Goal: Transaction & Acquisition: Download file/media

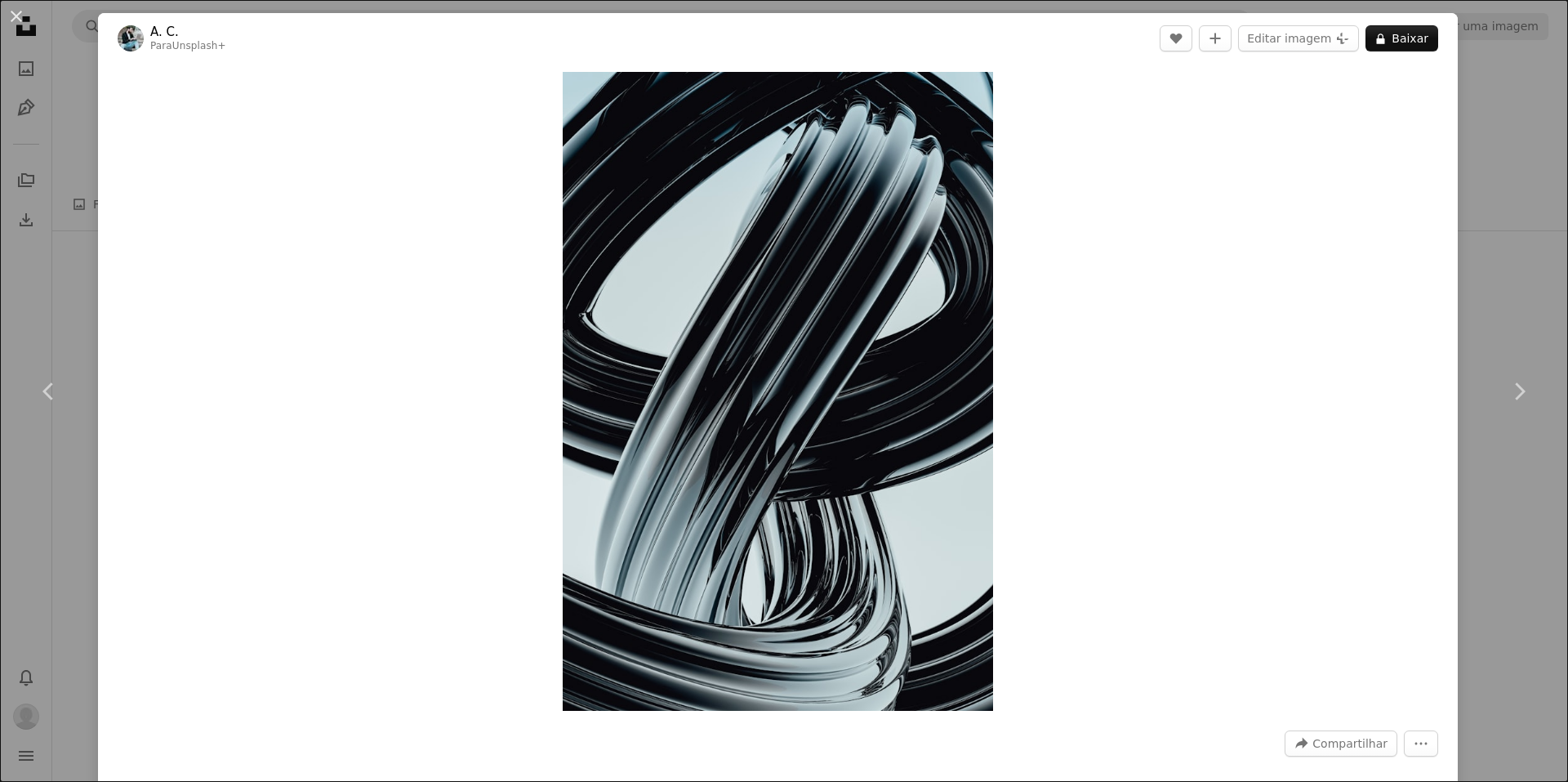
scroll to position [193, 0]
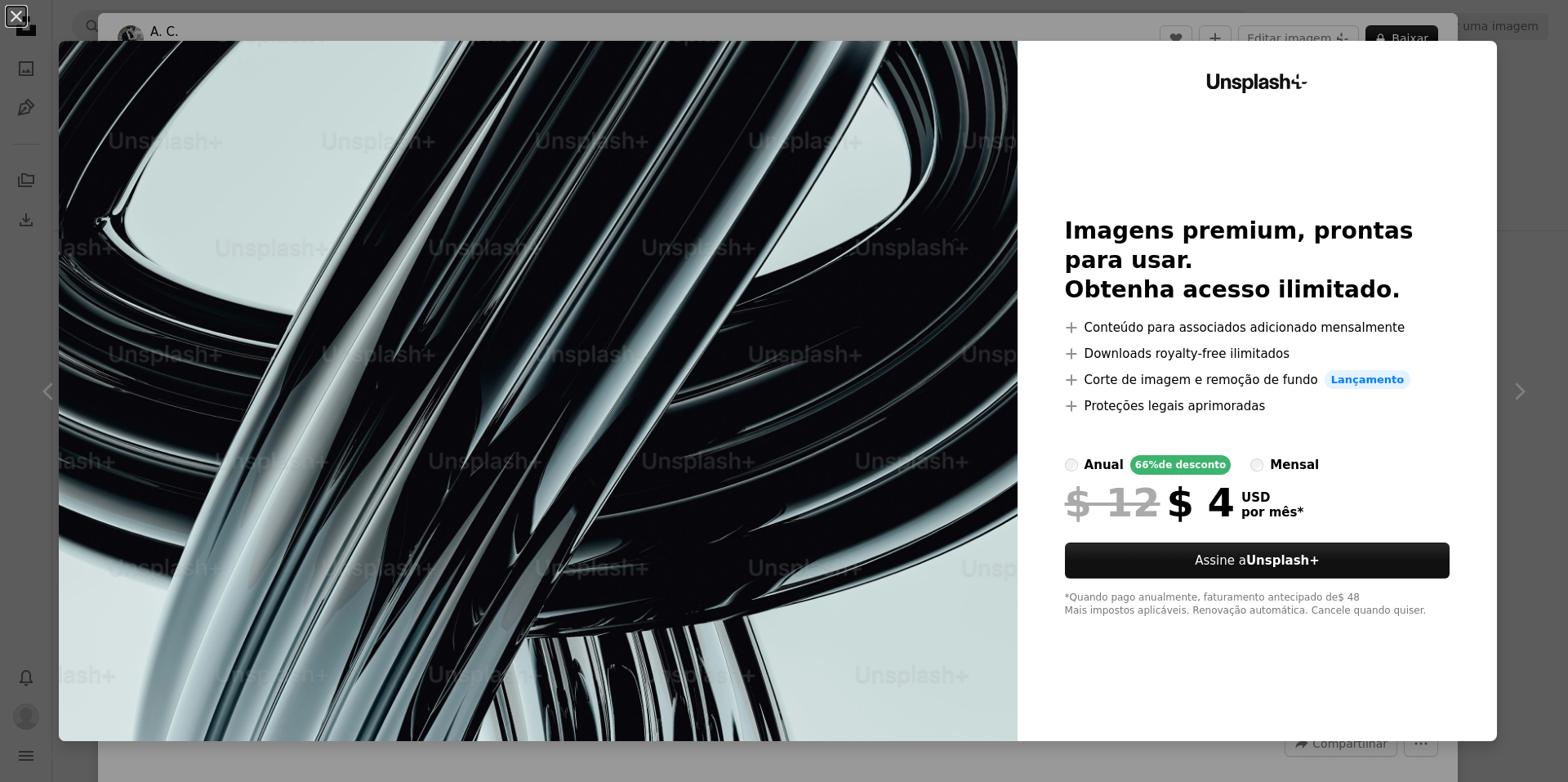
click at [1283, 34] on div "An X shape Unsplash+ Imagens premium, prontas para usar. Obtenha acesso ilimita…" at bounding box center [784, 391] width 1568 height 782
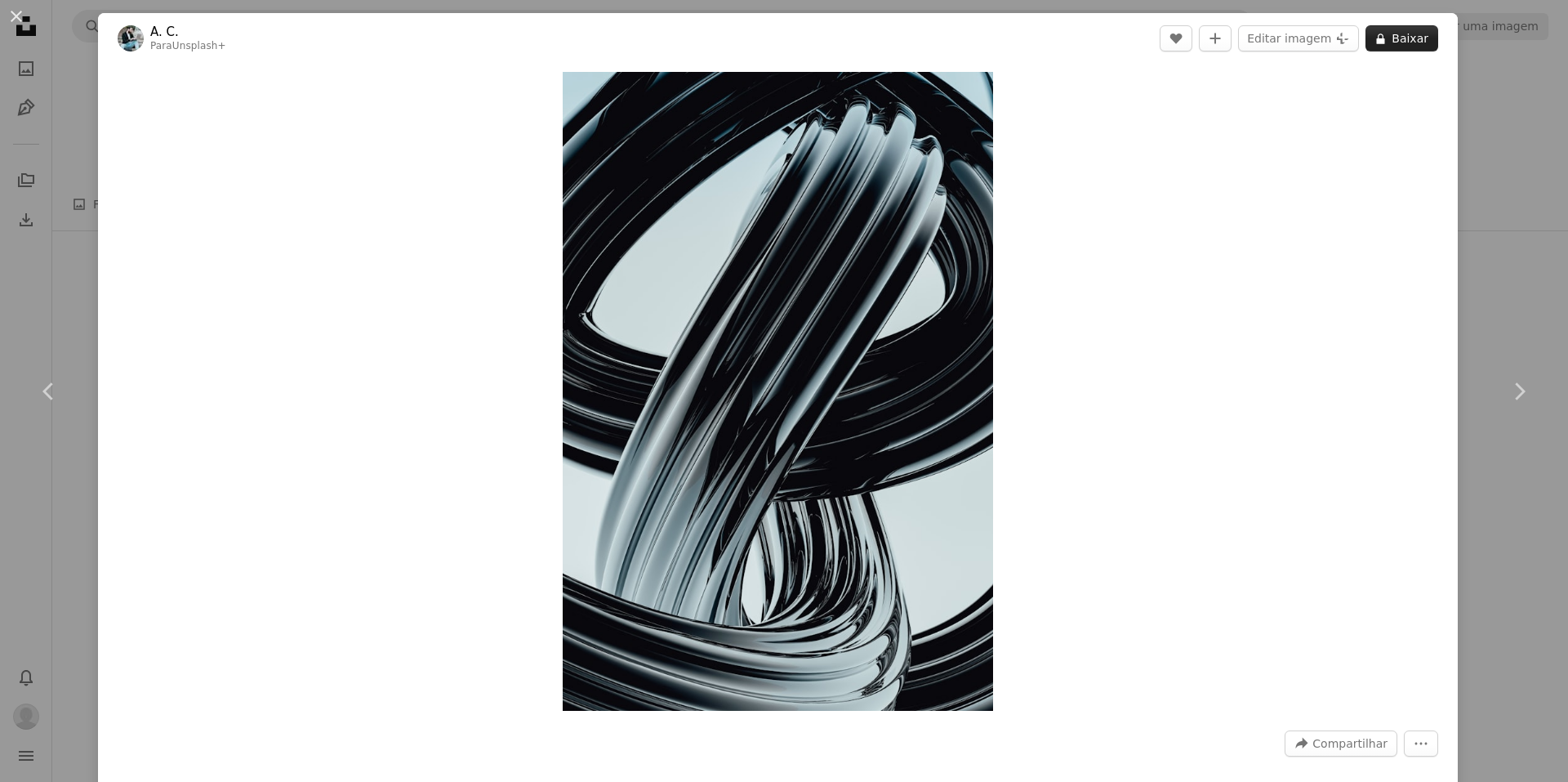
click at [1403, 30] on button "A lock Baixar" at bounding box center [1402, 38] width 72 height 26
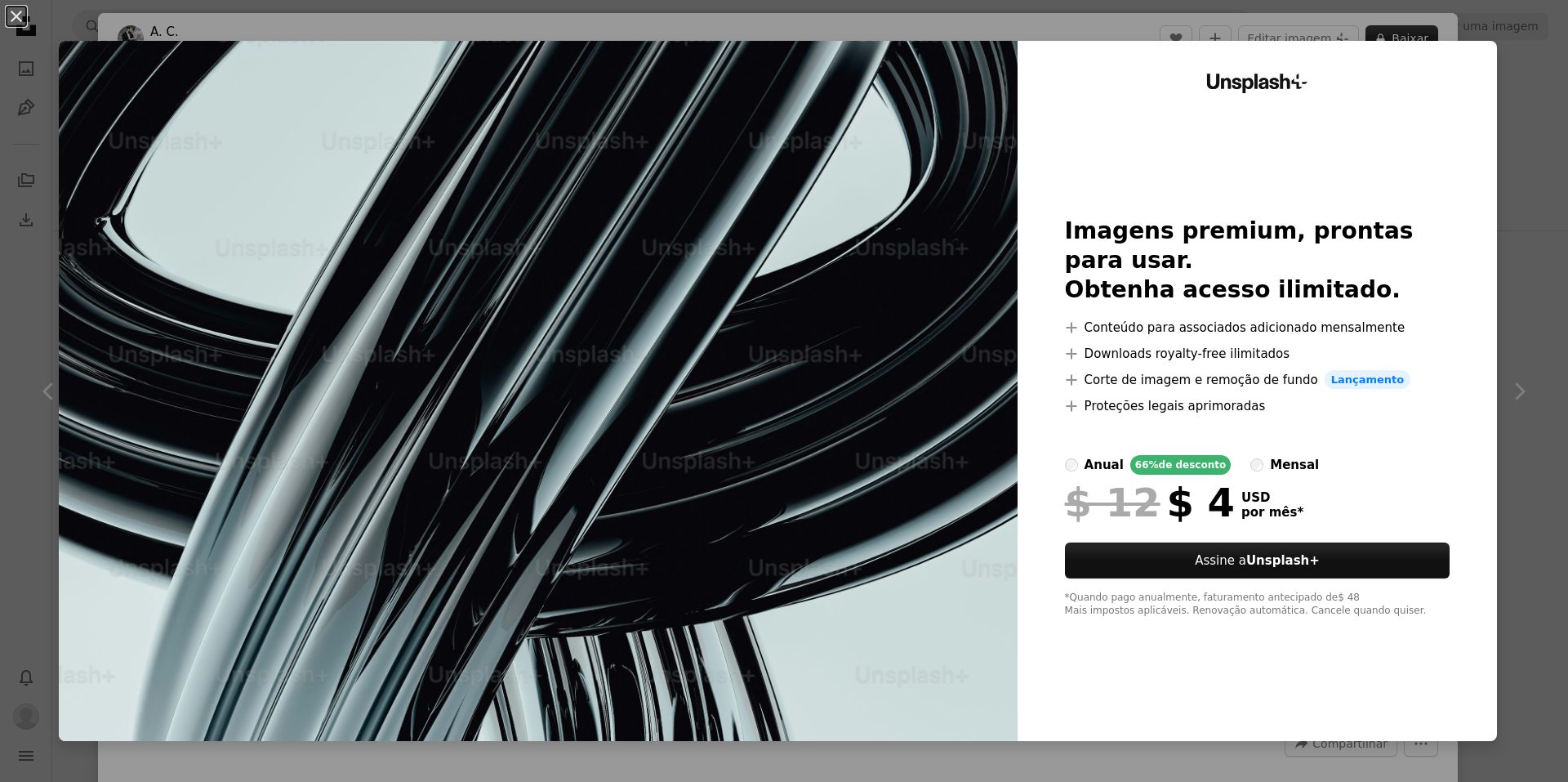
click at [1403, 30] on div "An X shape Unsplash+ Imagens premium, prontas para usar. Obtenha acesso ilimita…" at bounding box center [784, 391] width 1568 height 782
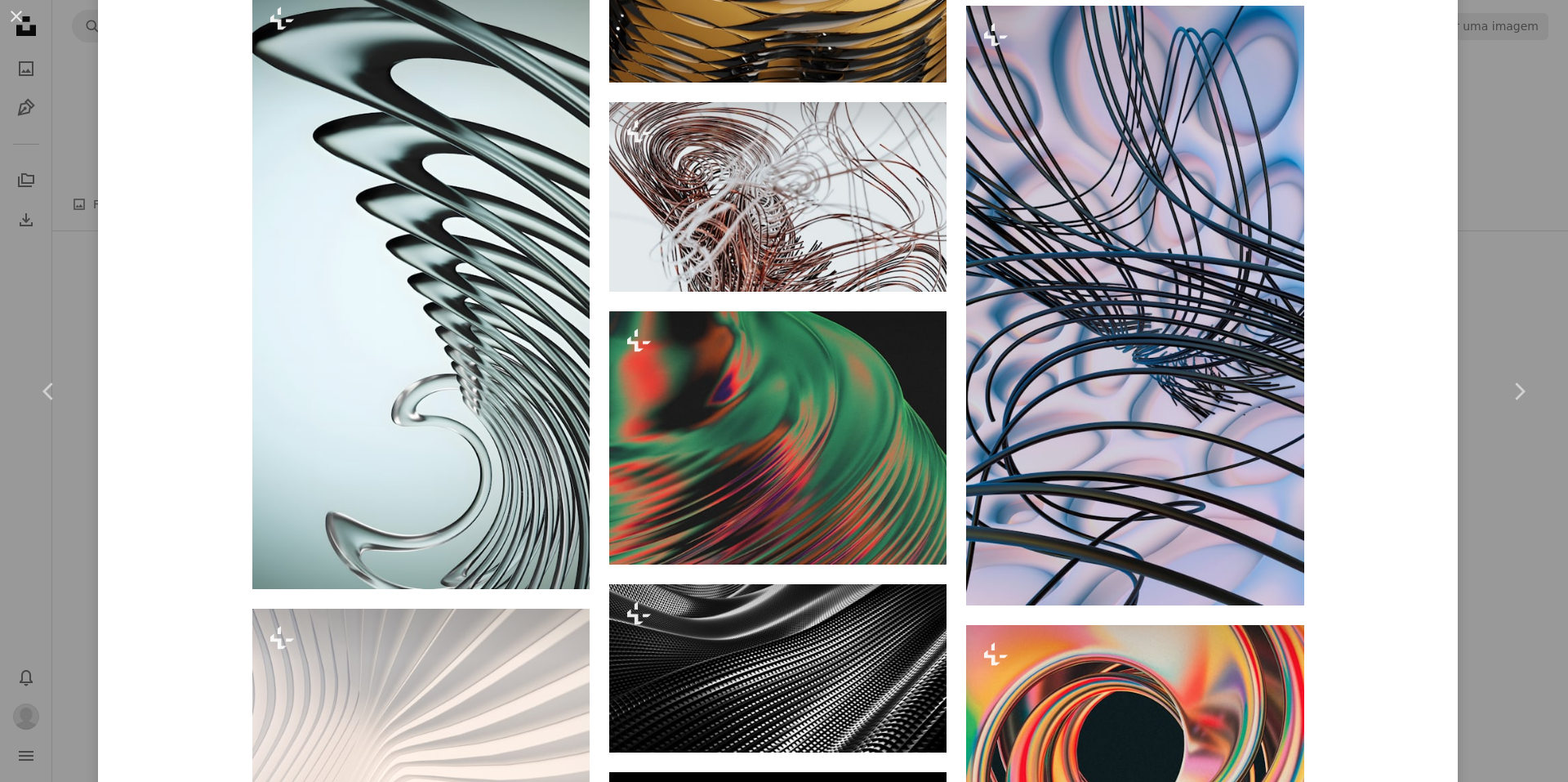
scroll to position [5953, 0]
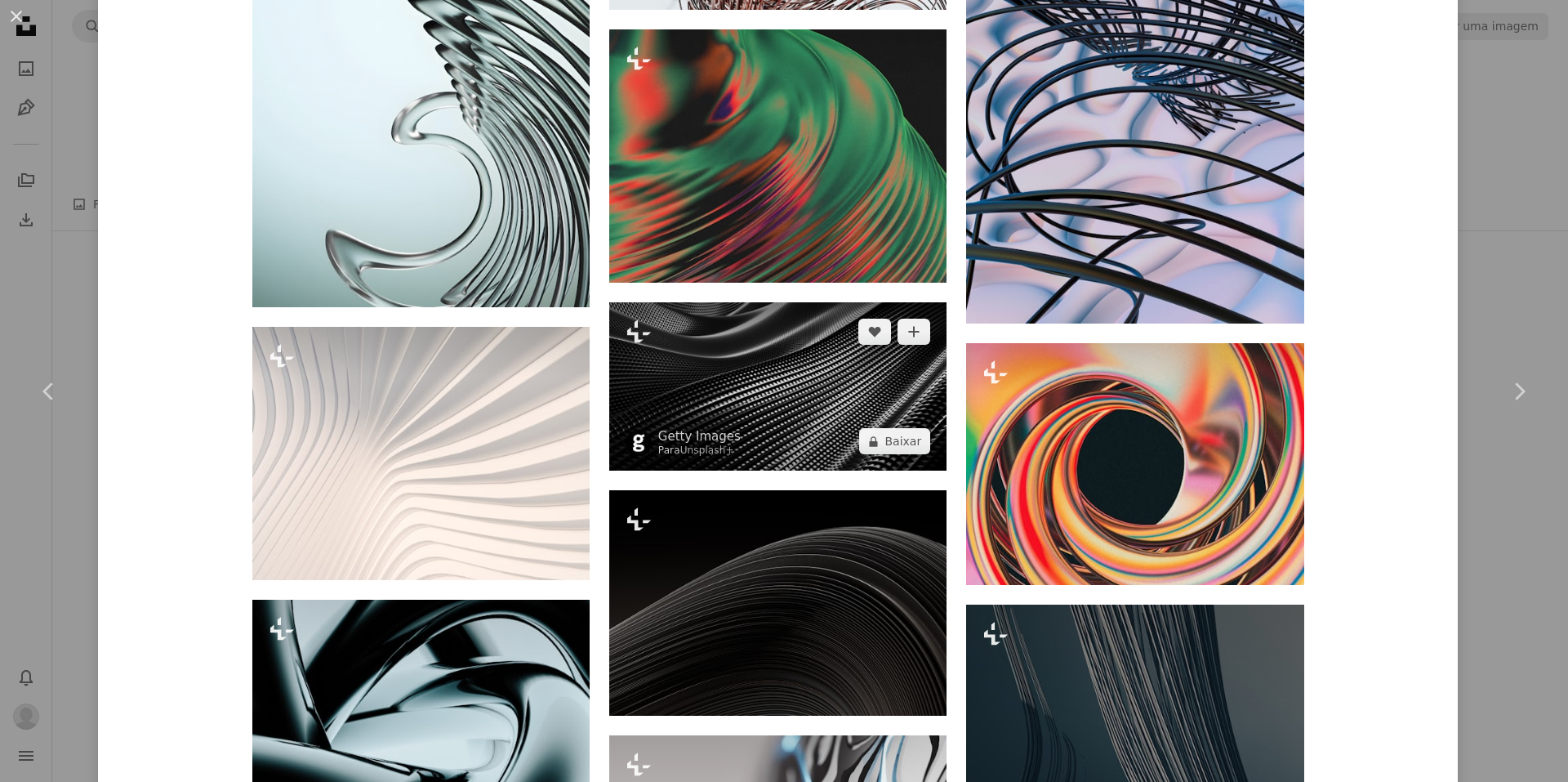
click at [789, 363] on img at bounding box center [778, 386] width 337 height 170
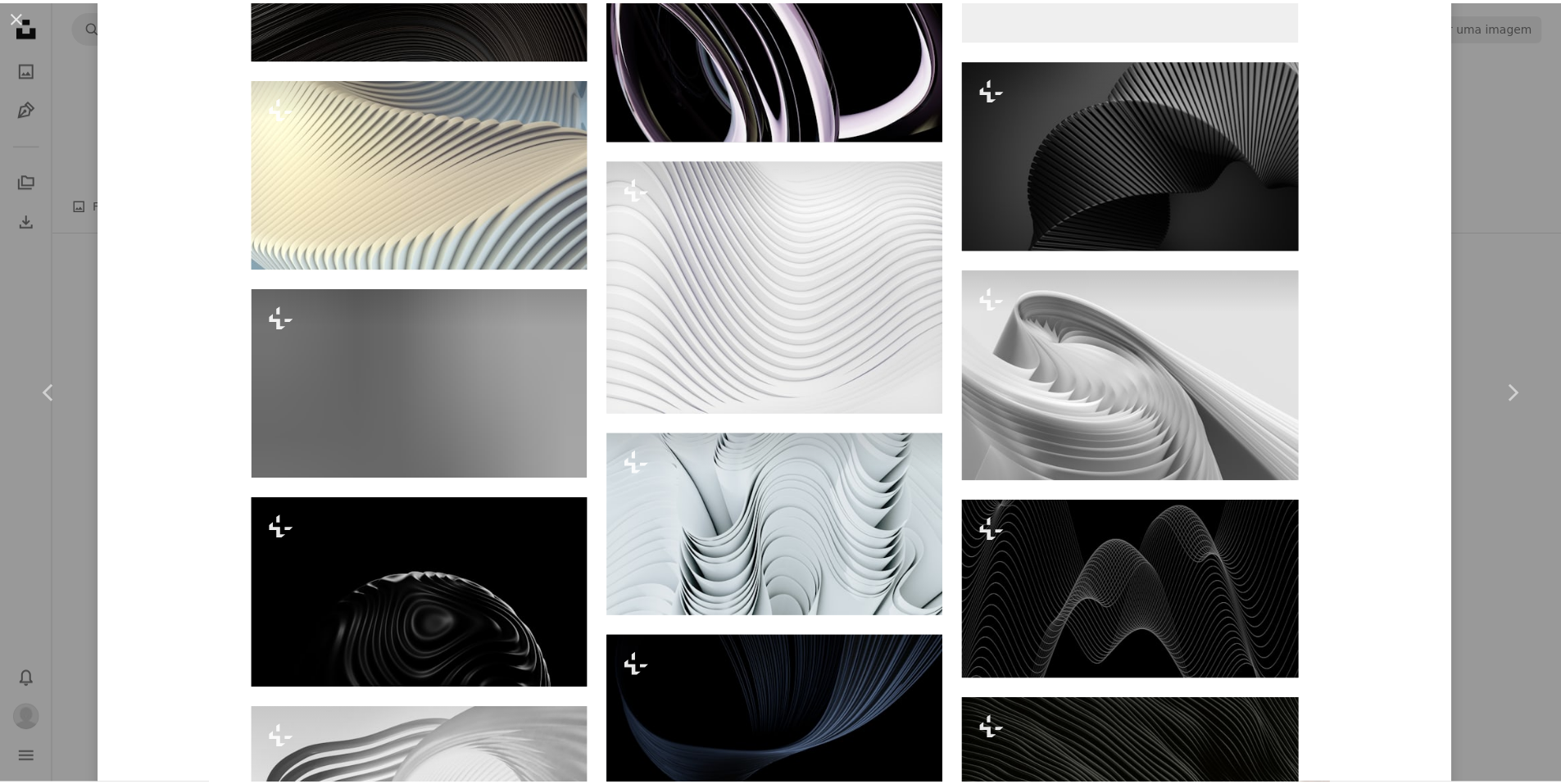
scroll to position [3256, 0]
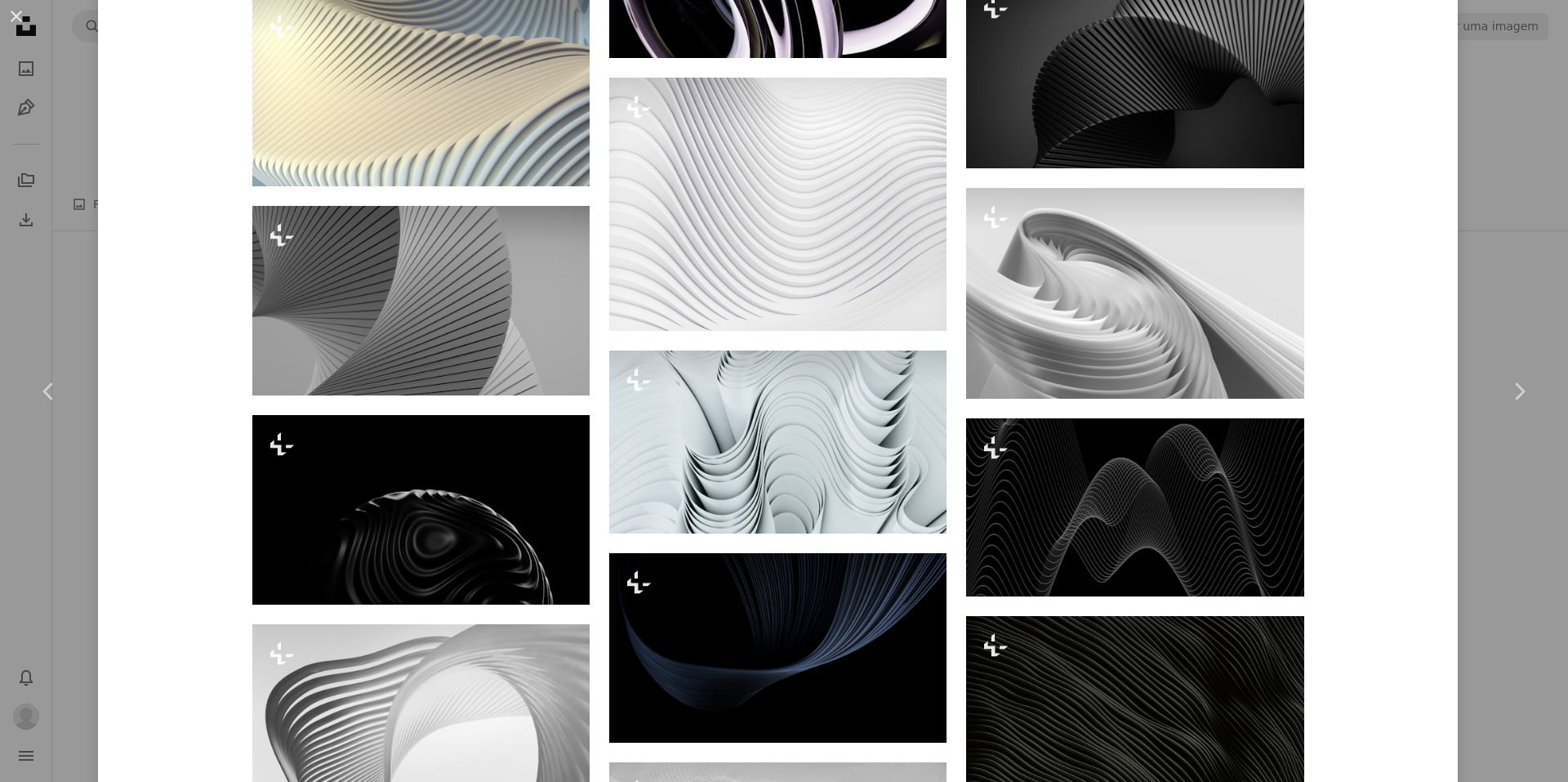
click at [1509, 603] on div "An X shape Chevron left Chevron right Getty Images Para Unsplash+ A heart A plu…" at bounding box center [784, 391] width 1568 height 782
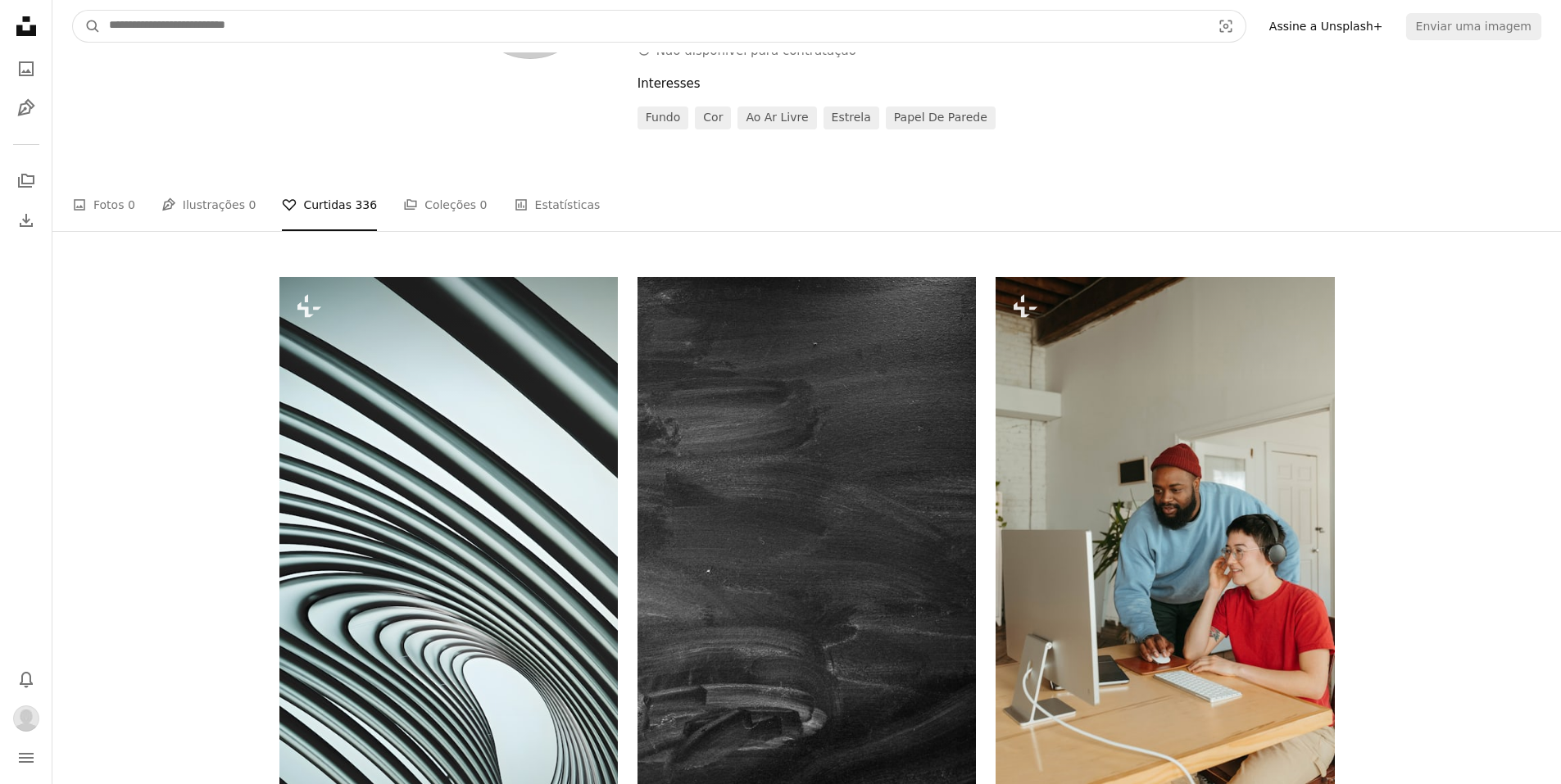
click at [244, 31] on input "Pesquise conteúdo visual em todo o site" at bounding box center [654, 27] width 1106 height 31
type input "*****"
click at [73, 11] on button "A magnifying glass" at bounding box center [87, 27] width 28 height 31
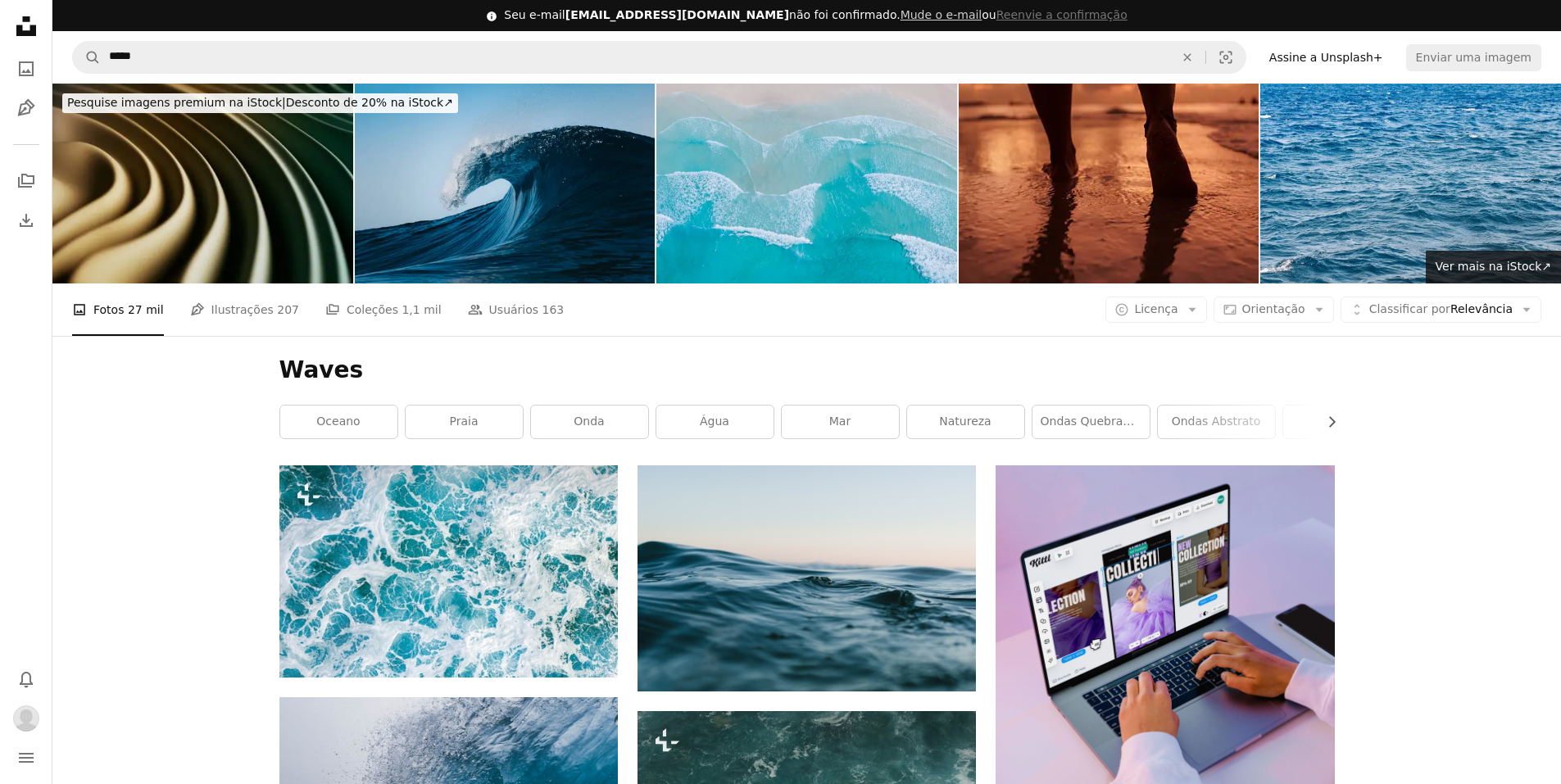
click at [32, 18] on icon "Unsplash logo Página inicial da Unsplash" at bounding box center [26, 26] width 32 height 32
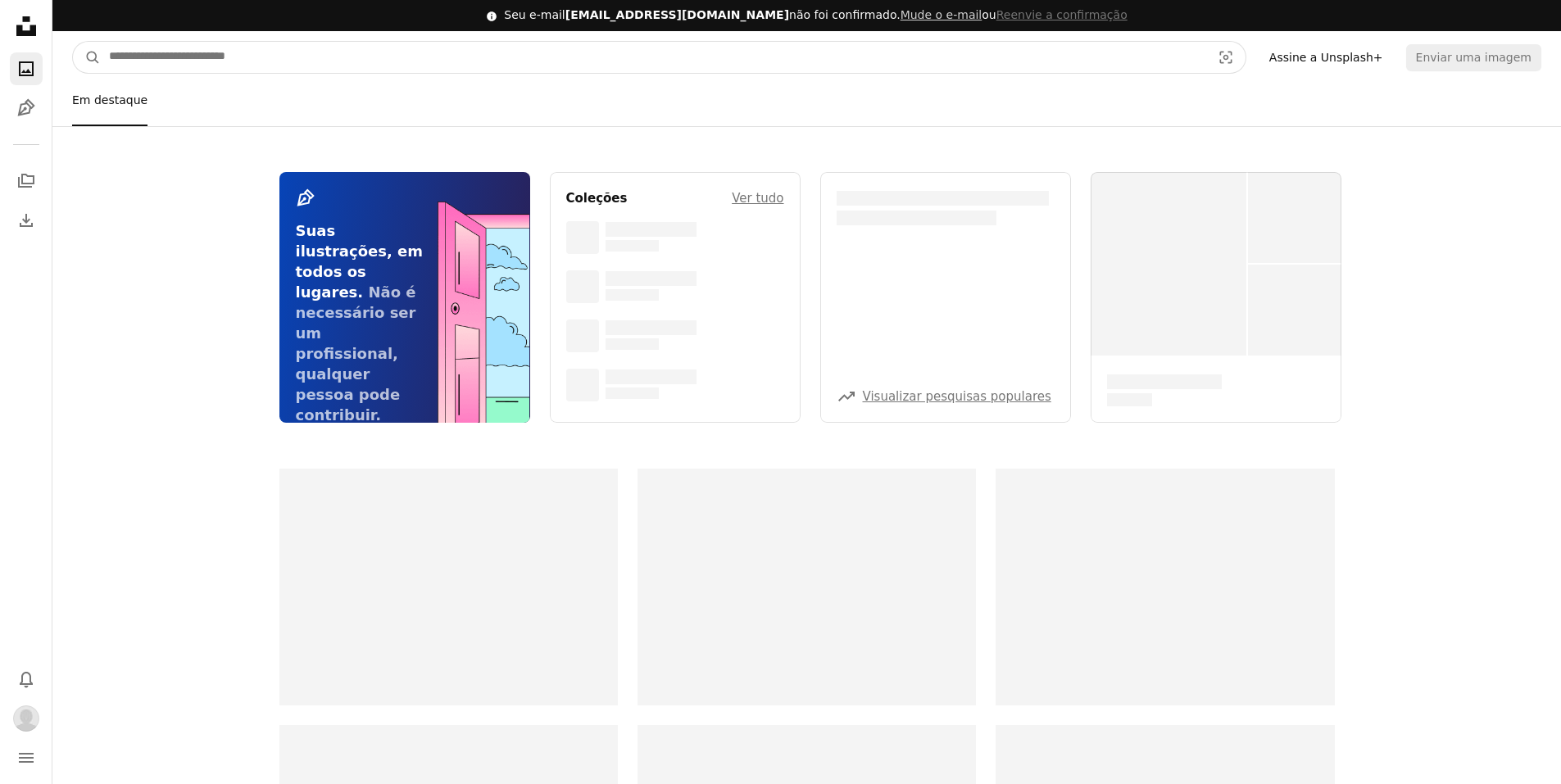
click at [278, 69] on input "Pesquise conteúdo visual em todo o site" at bounding box center [654, 58] width 1106 height 31
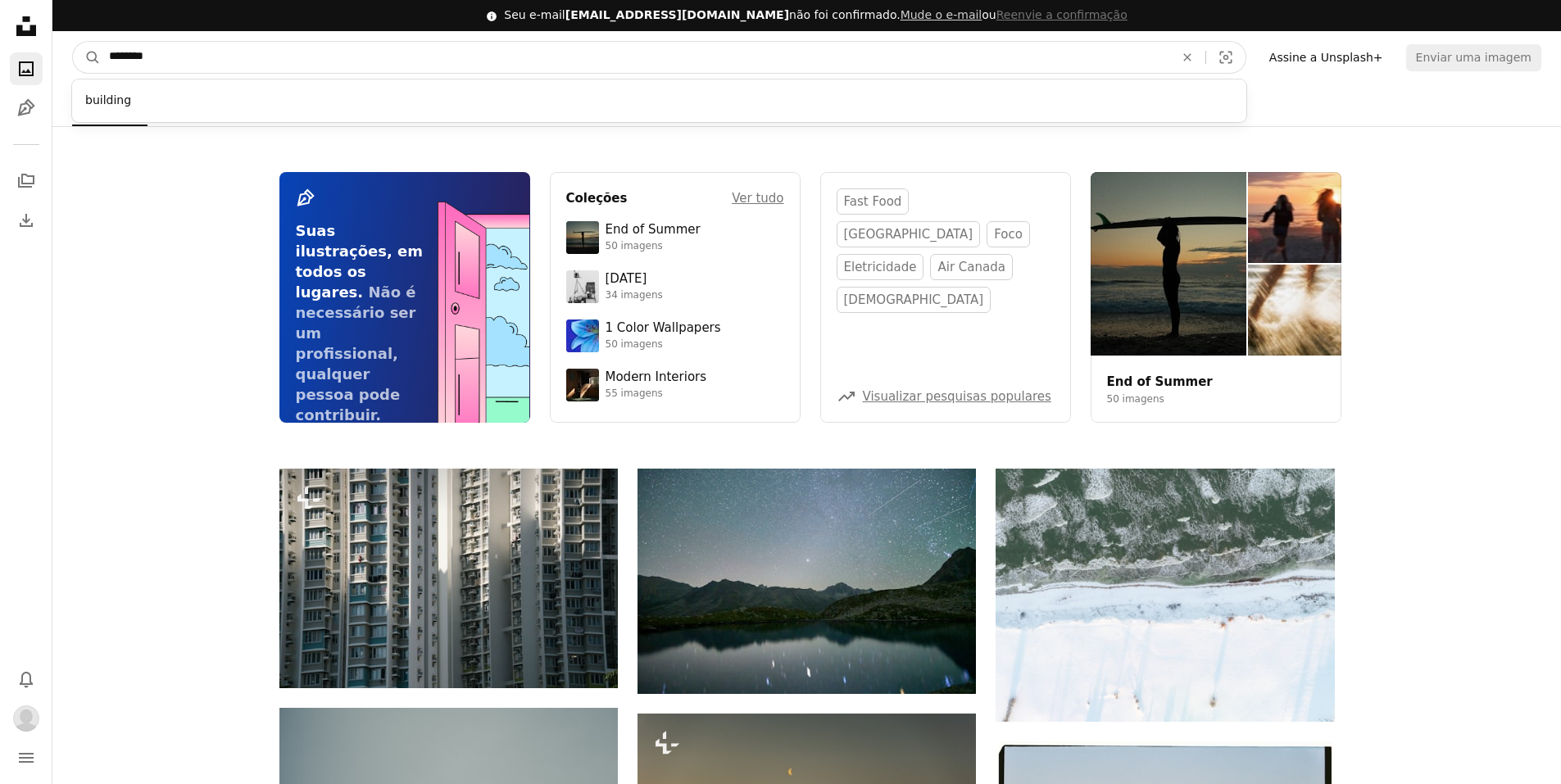
type input "*********"
click button "A magnifying glass" at bounding box center [87, 58] width 28 height 31
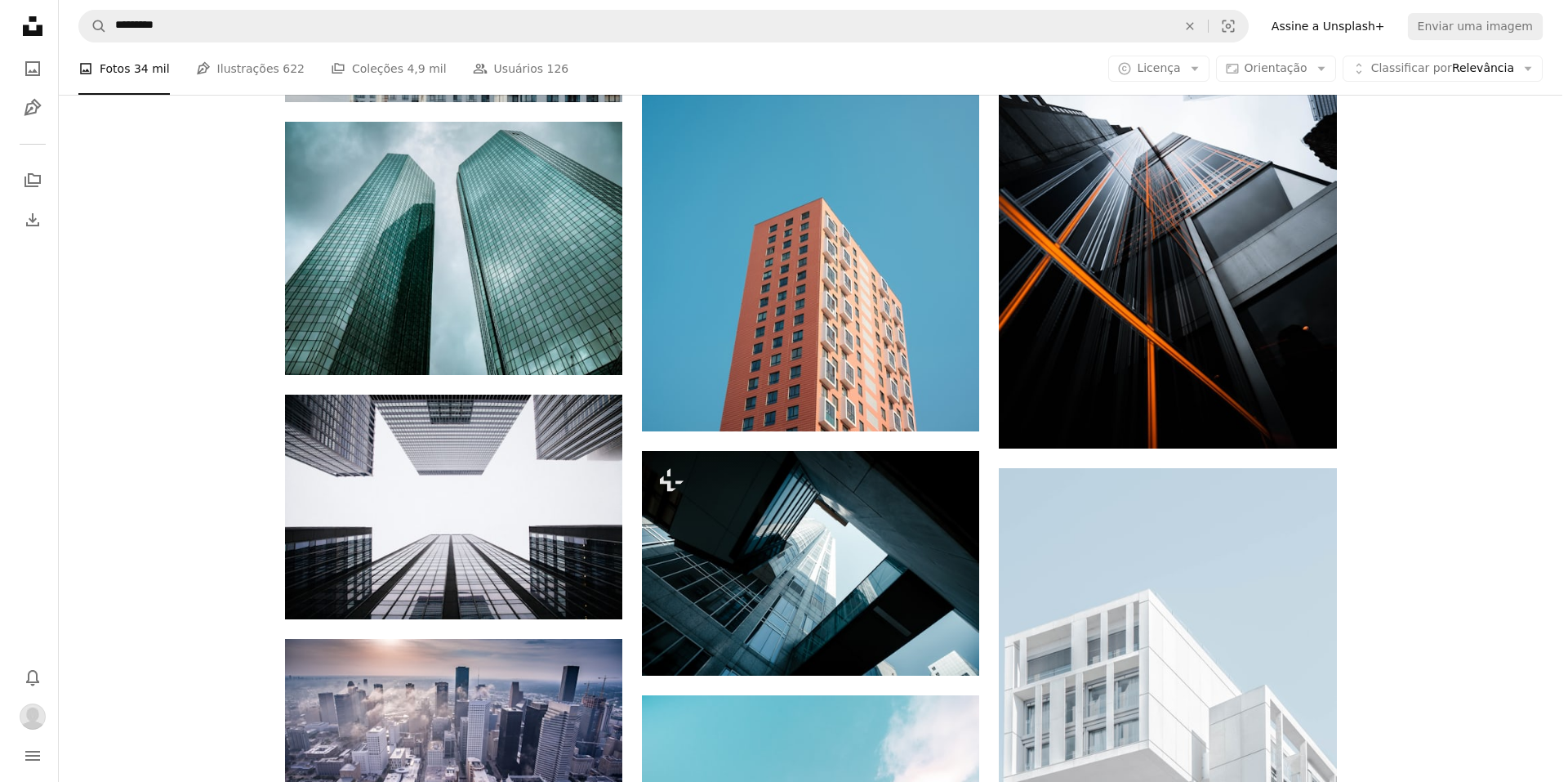
scroll to position [1824, 0]
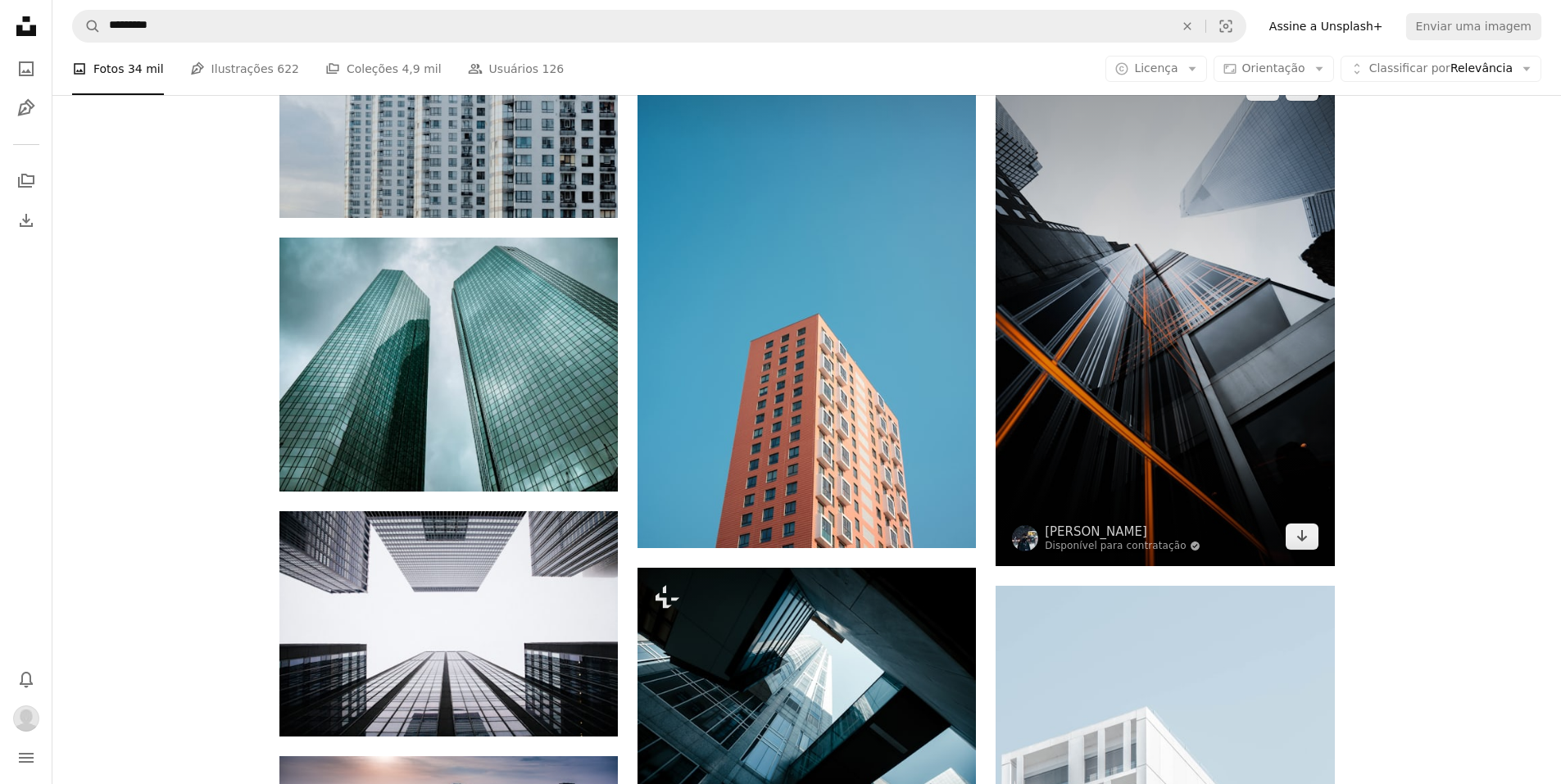
click at [1240, 342] on img at bounding box center [1165, 311] width 338 height 508
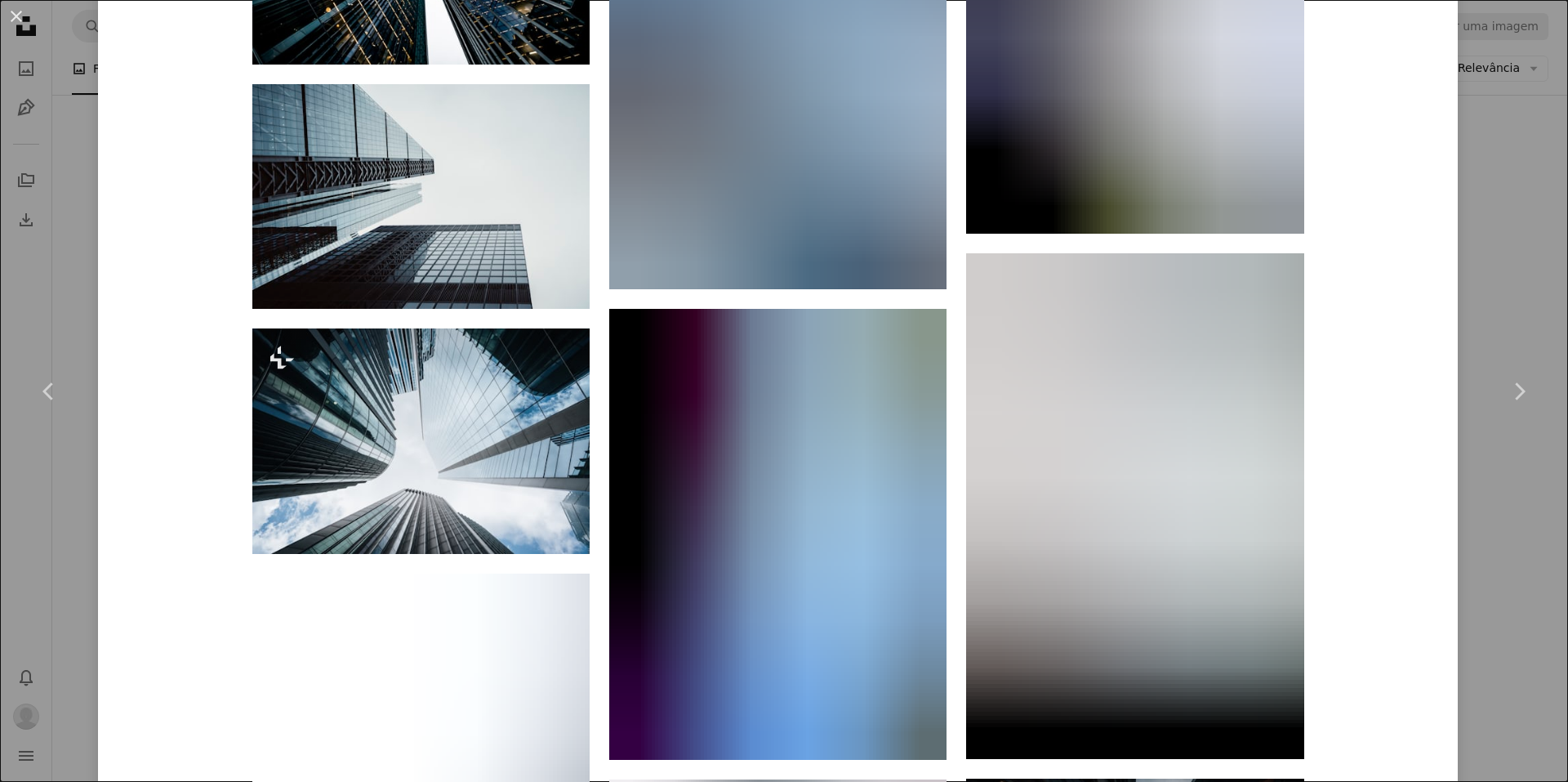
scroll to position [2600, 0]
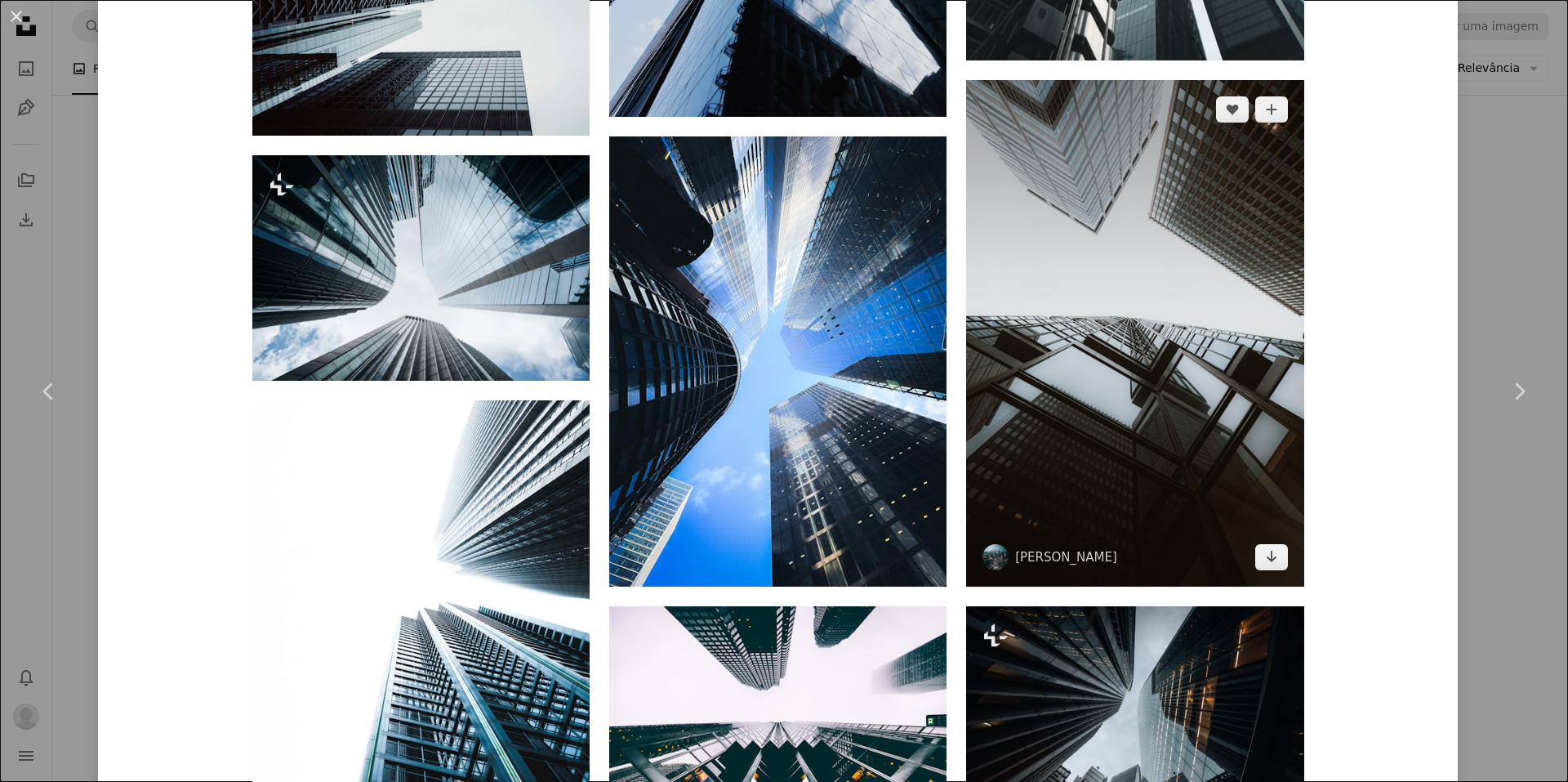
click at [974, 346] on img at bounding box center [1134, 333] width 337 height 507
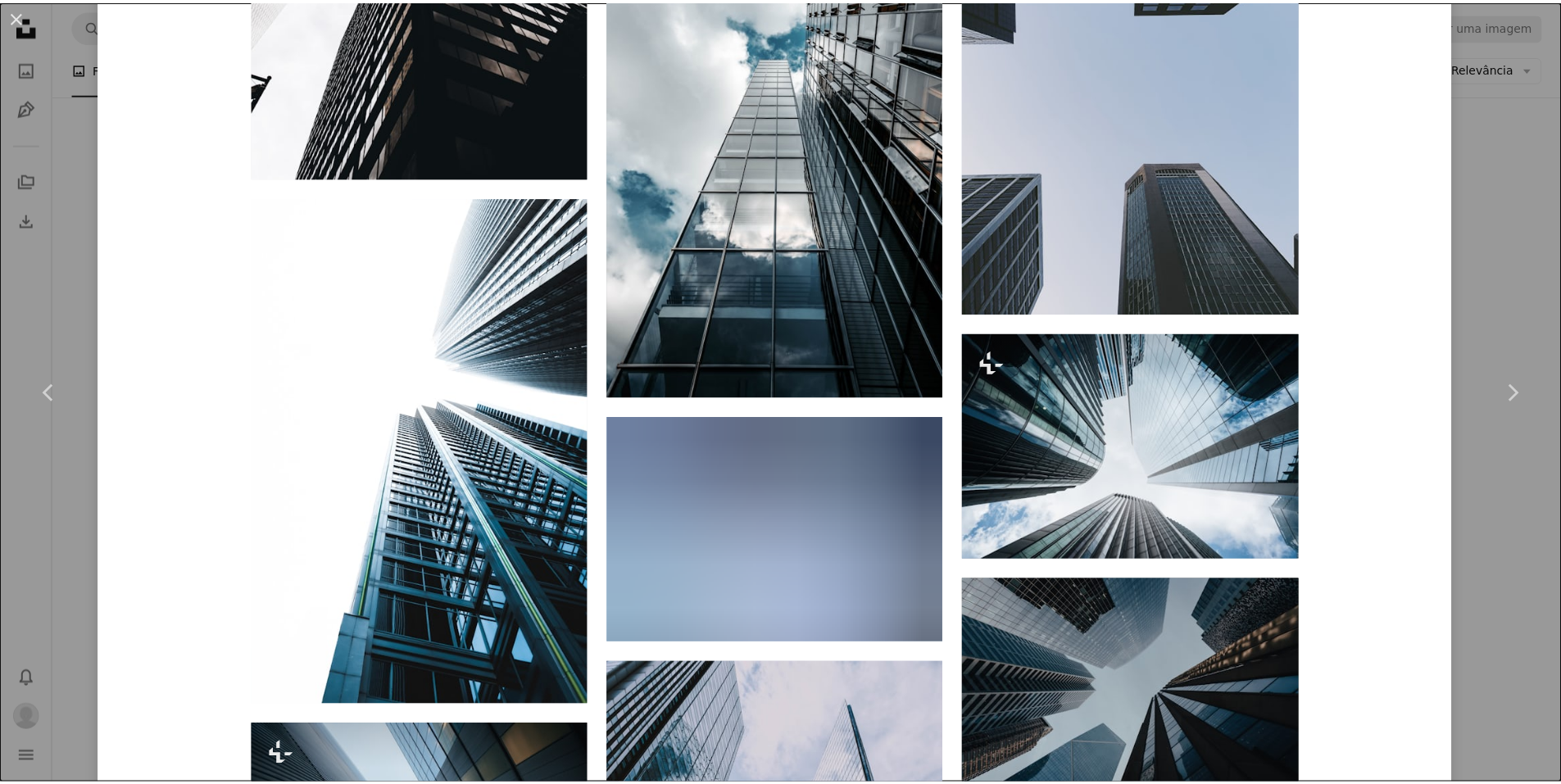
scroll to position [5777, 0]
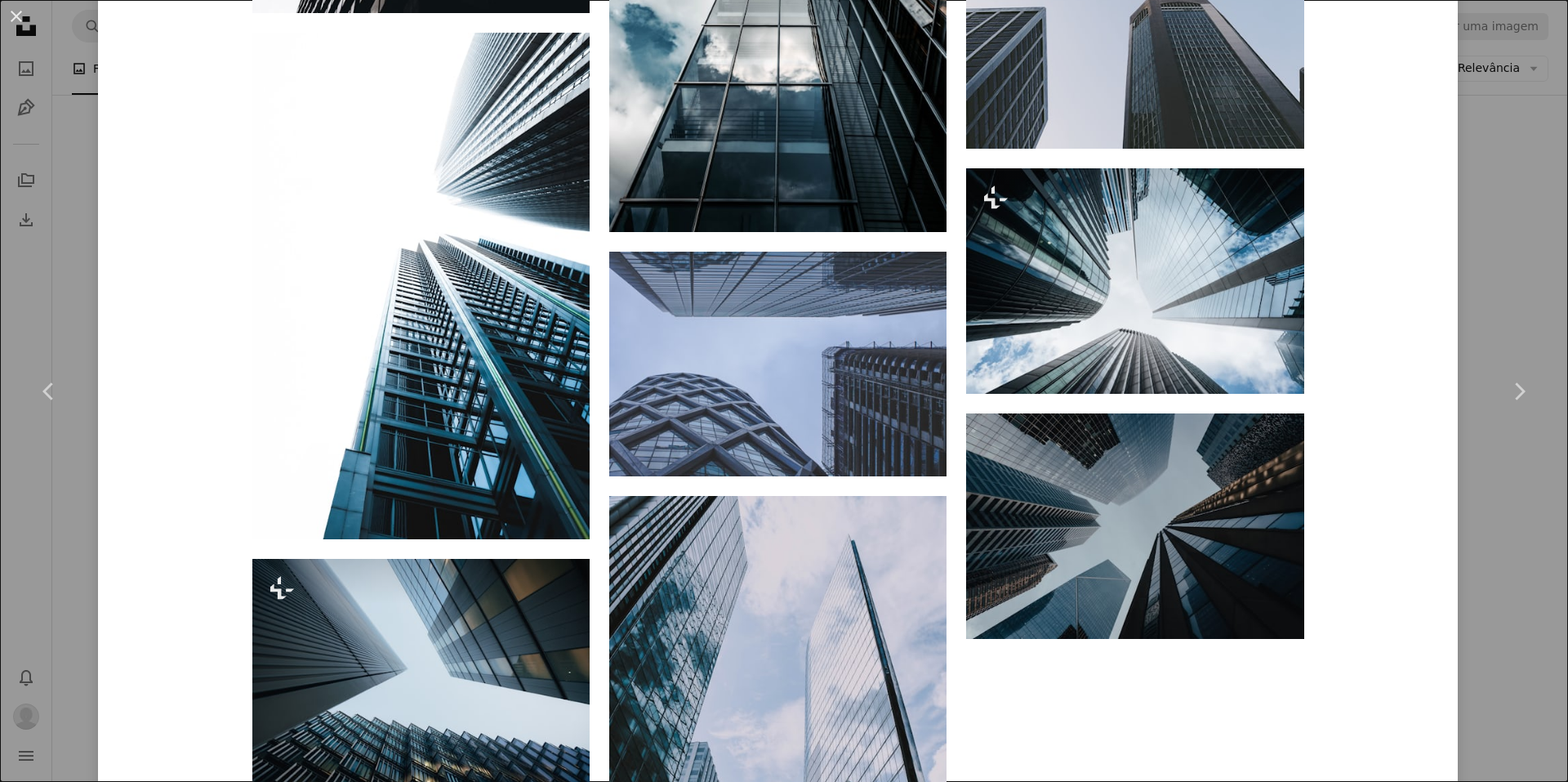
click at [0, 237] on div "An X shape Chevron left Chevron right [PERSON_NAME] nalty_photography A heart A…" at bounding box center [784, 391] width 1568 height 782
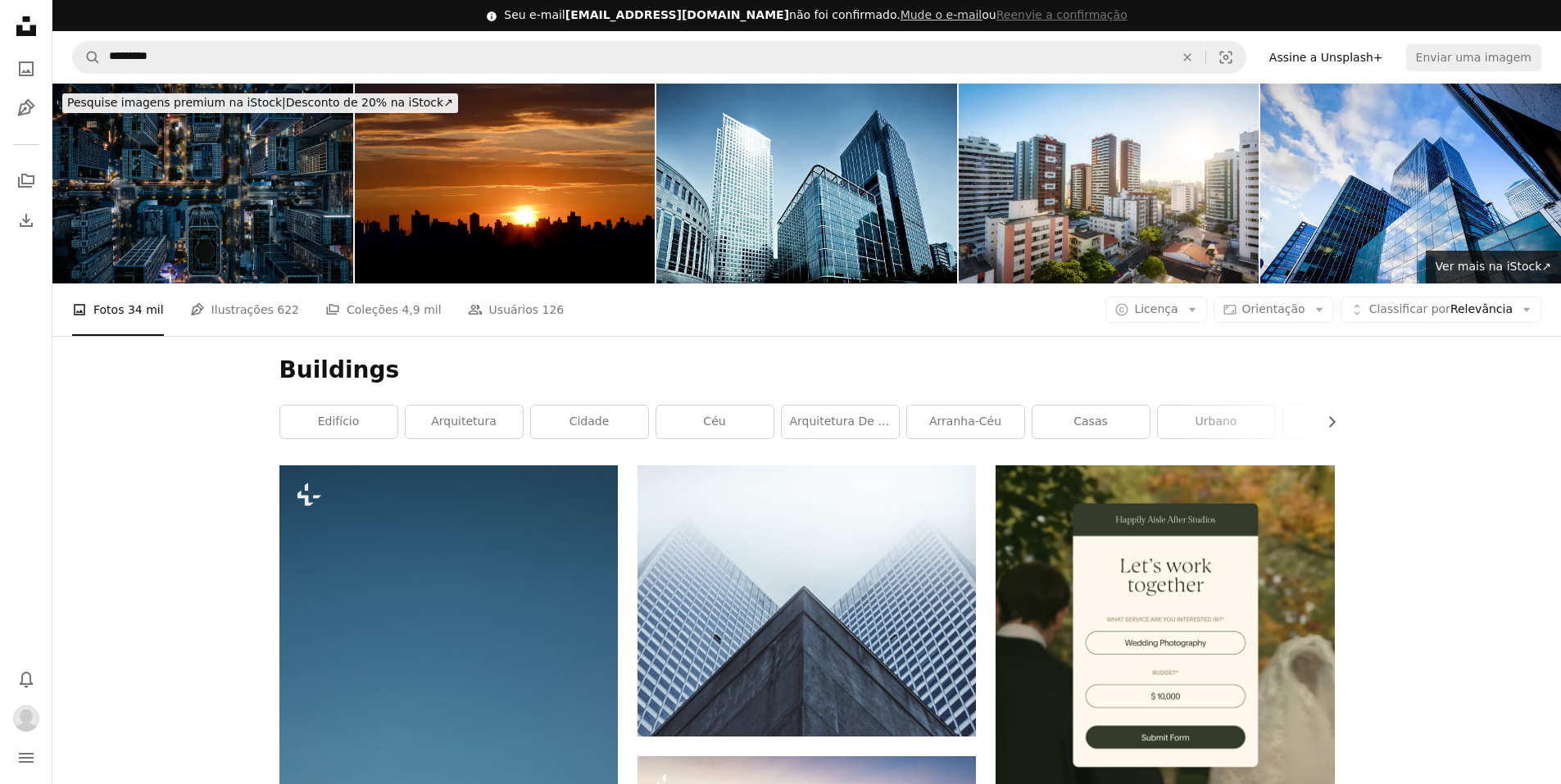
click at [353, 31] on nav "A magnifying glass ********* An X shape Visual search Filters Assine a Unsplash…" at bounding box center [806, 57] width 1509 height 52
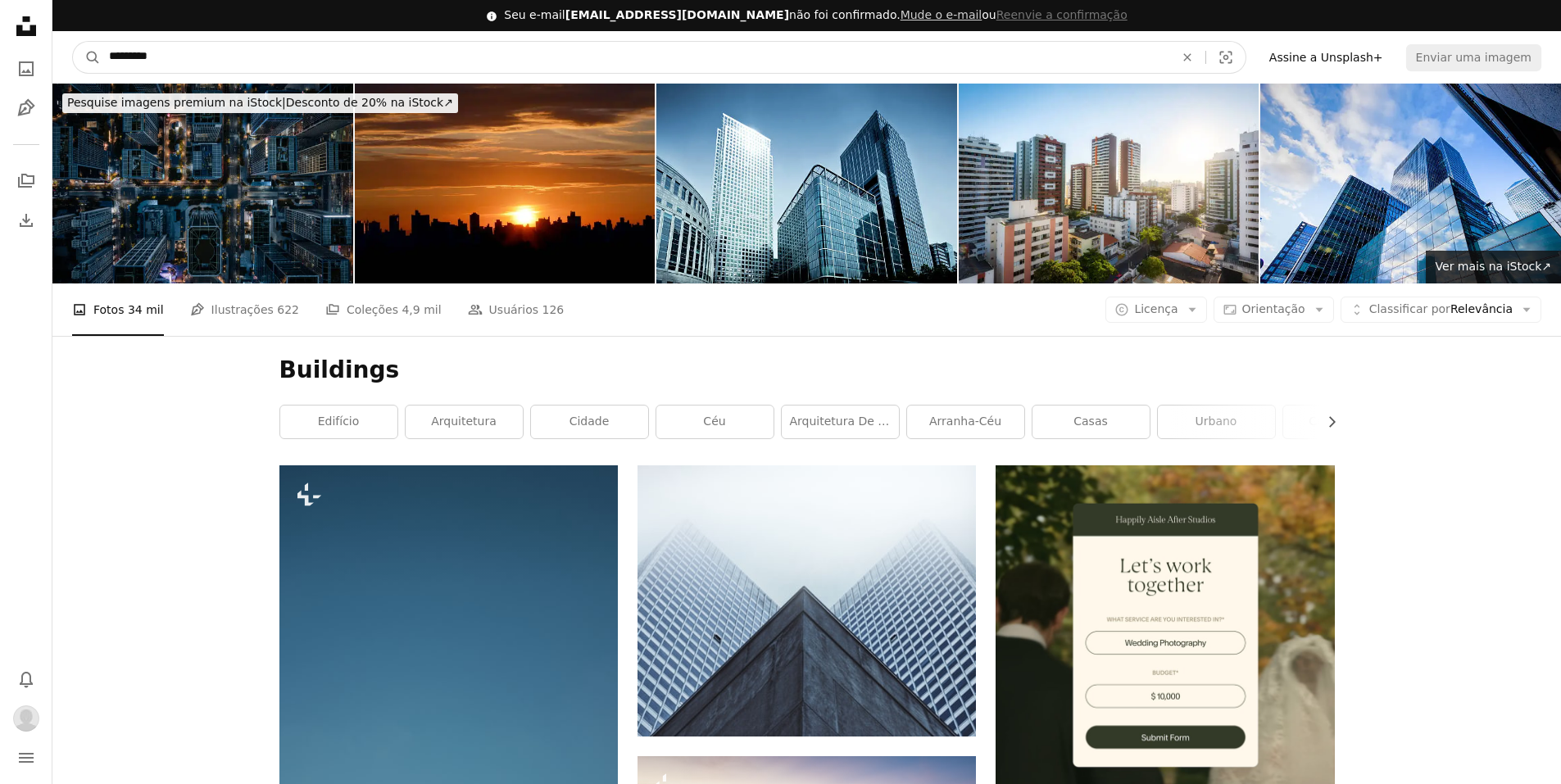
click at [356, 43] on input "*********" at bounding box center [635, 58] width 1069 height 31
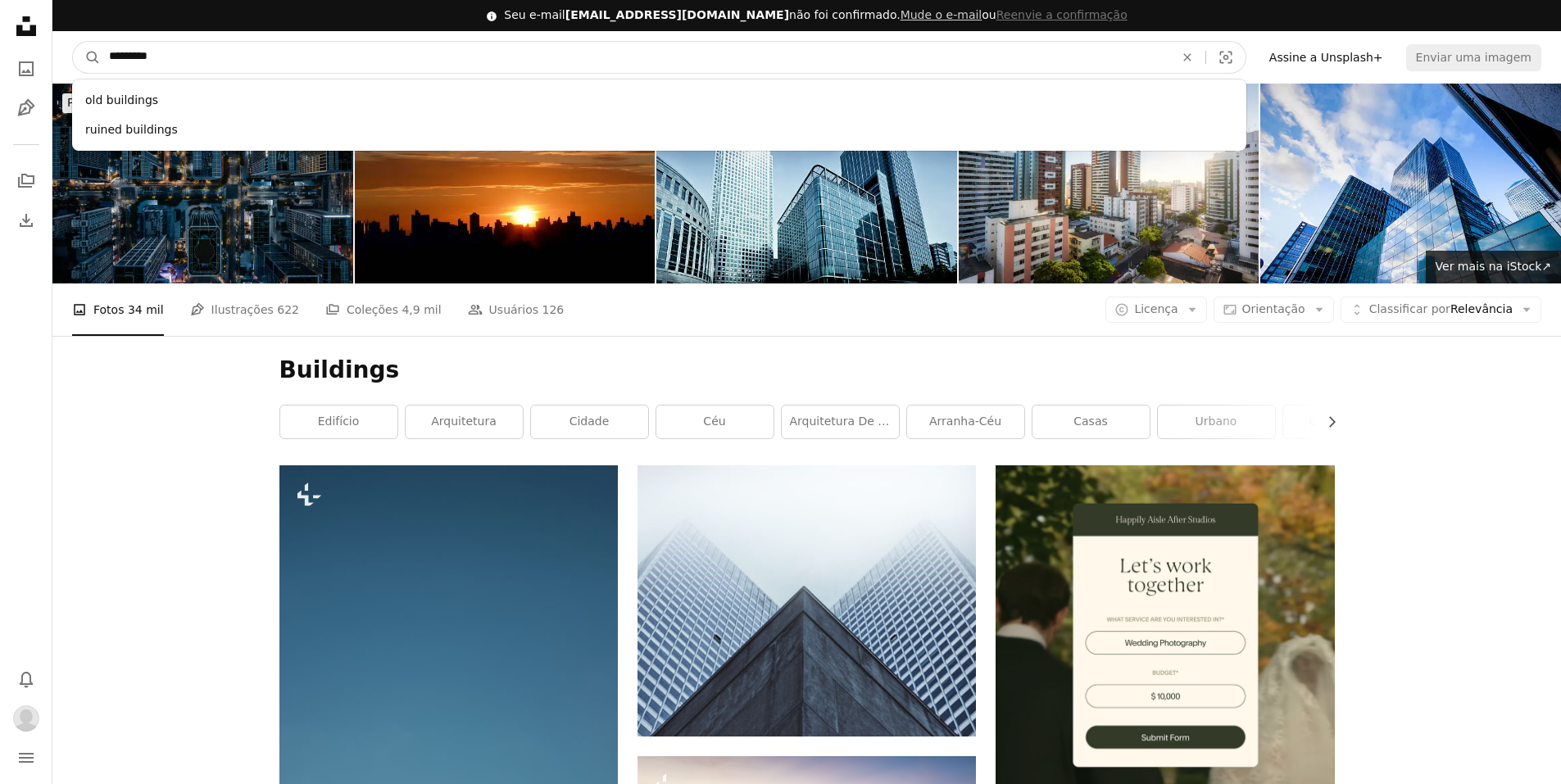
click at [356, 43] on input "*********" at bounding box center [635, 58] width 1069 height 31
click at [356, 46] on input "*********" at bounding box center [635, 58] width 1069 height 31
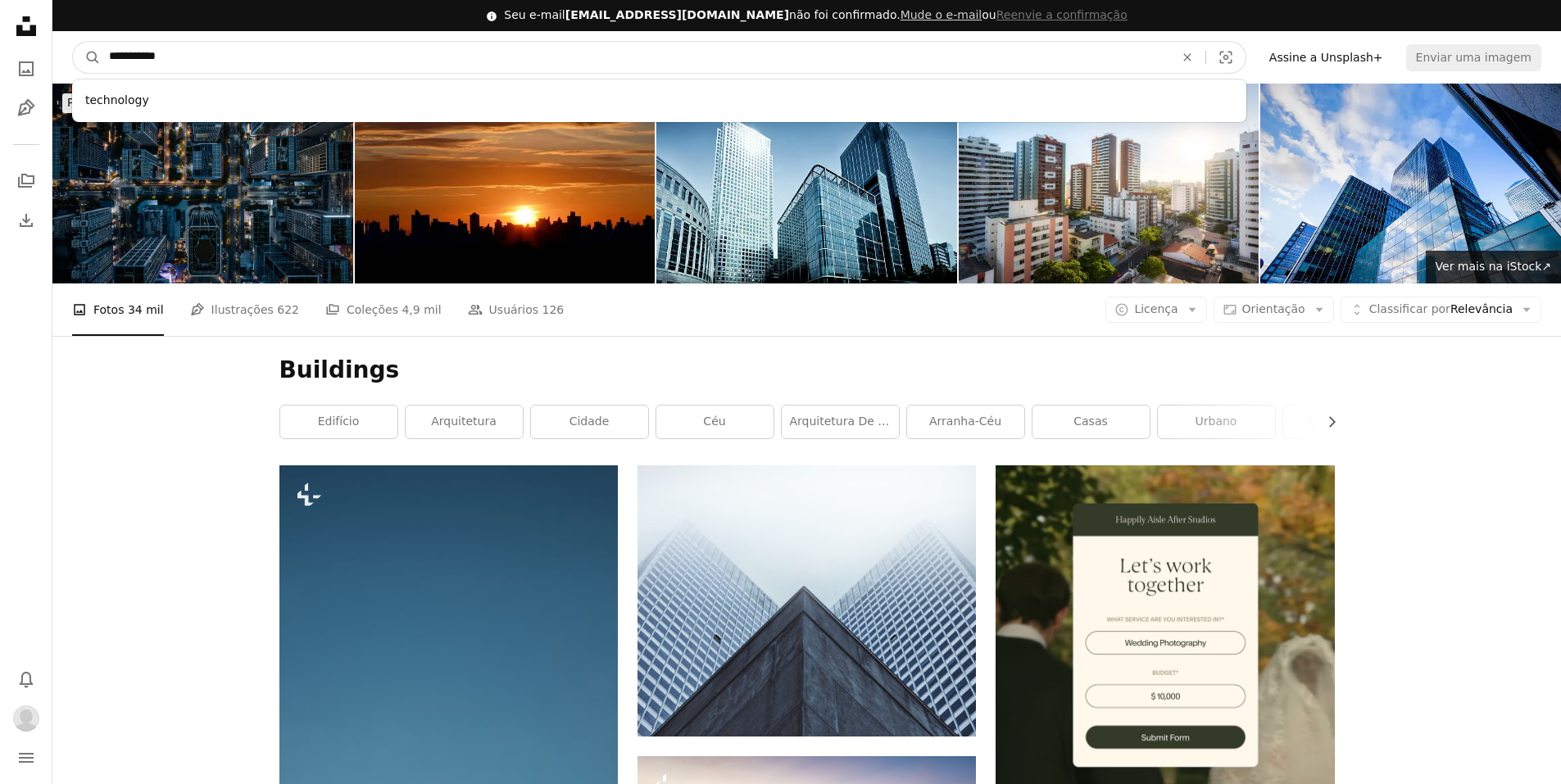
type input "**********"
click button "A magnifying glass" at bounding box center [87, 58] width 28 height 31
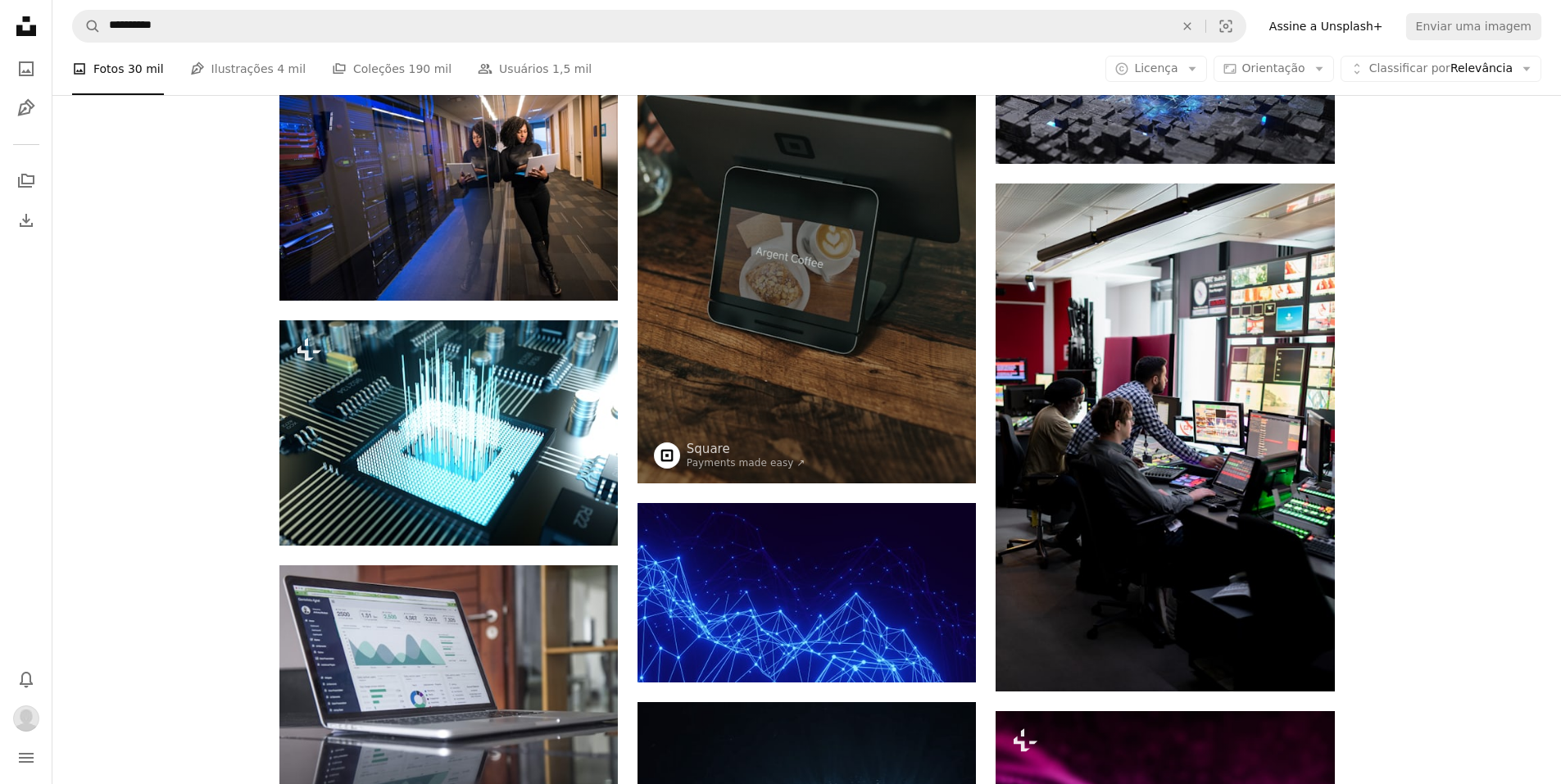
scroll to position [3060, 0]
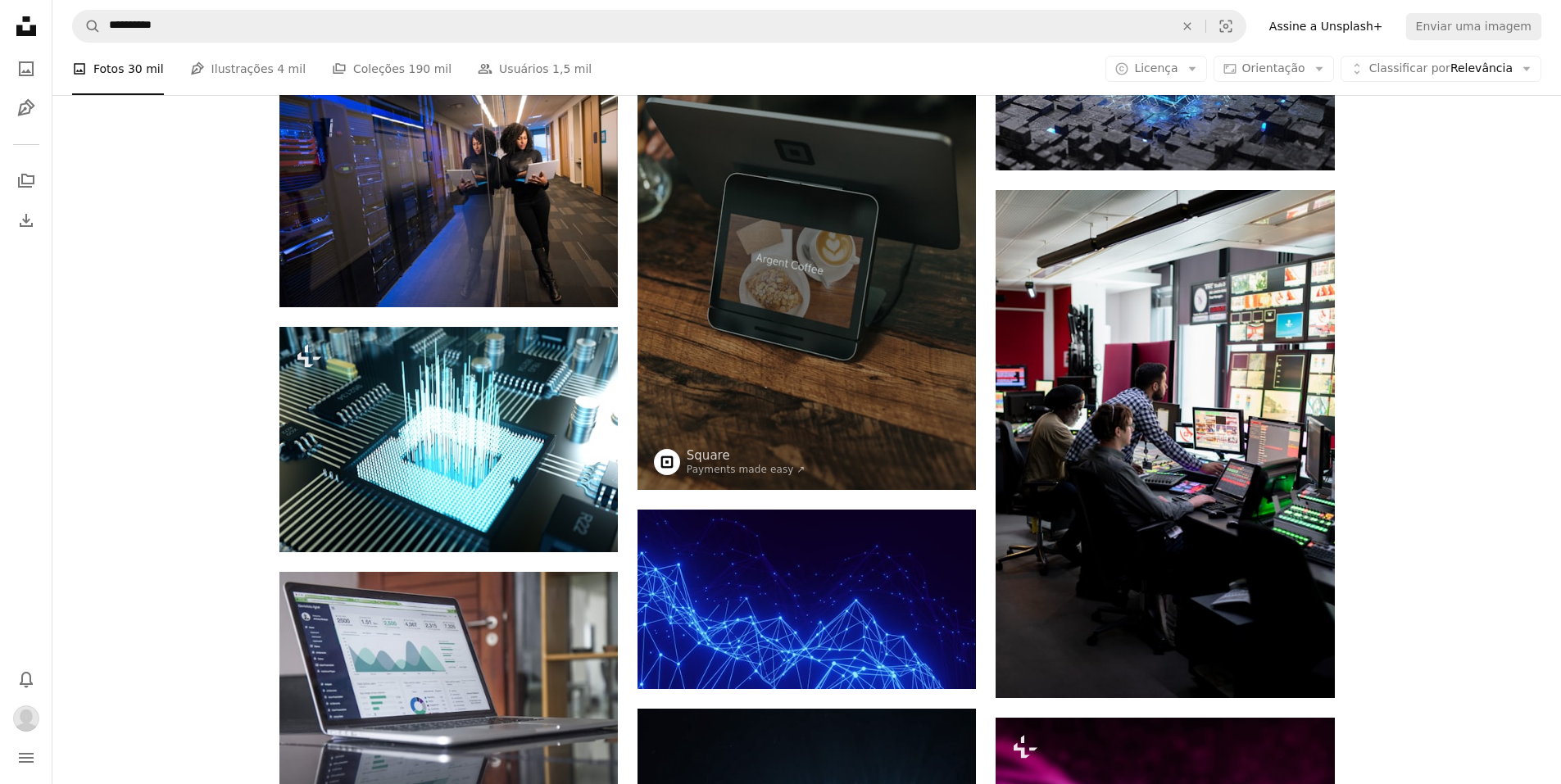
click at [1485, 444] on div "Promovido A heart A plus sign Surface Laptops designed by Microsoft ↗ Arrow poi…" at bounding box center [806, 275] width 1509 height 6161
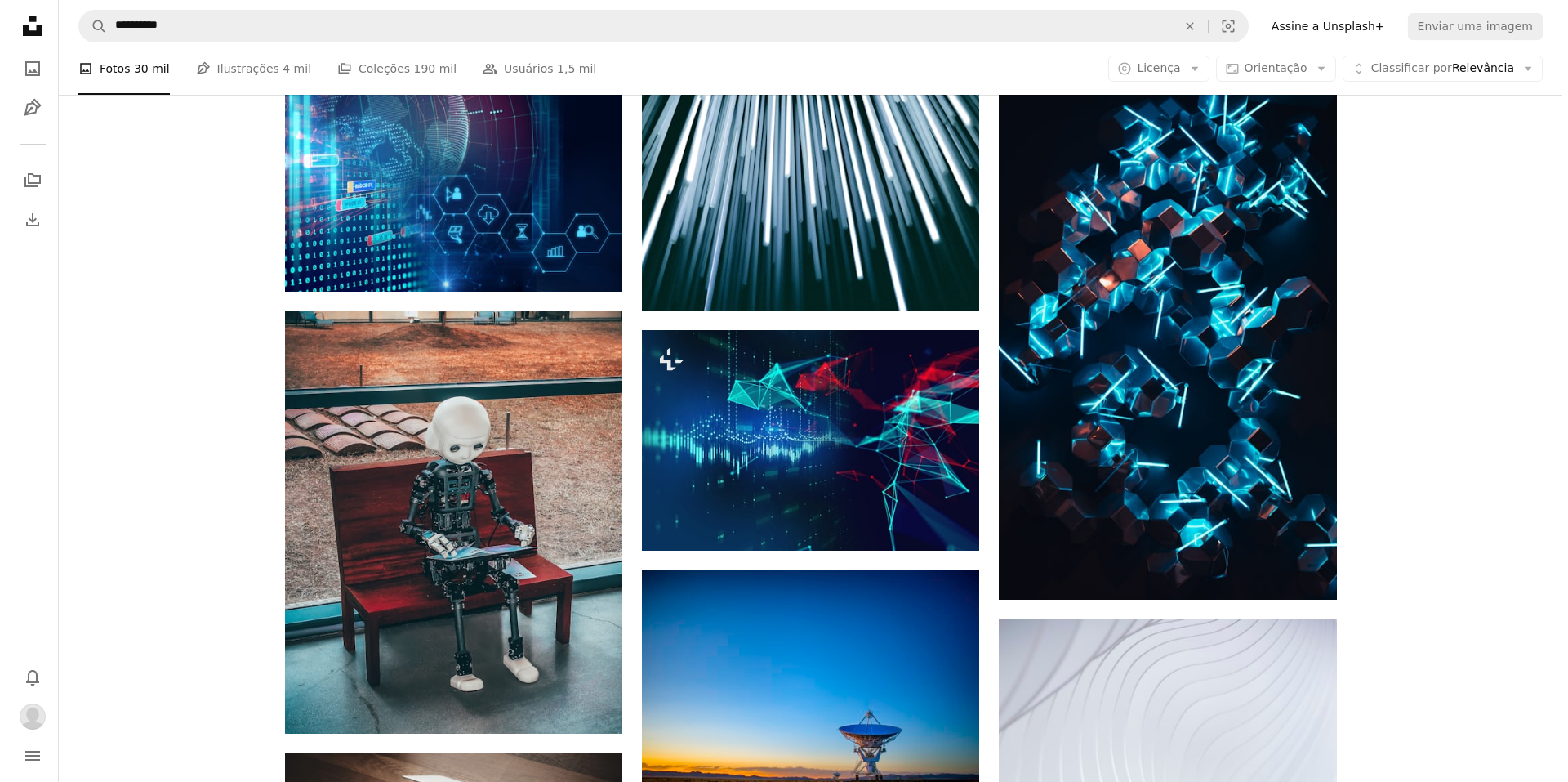
scroll to position [5135, 0]
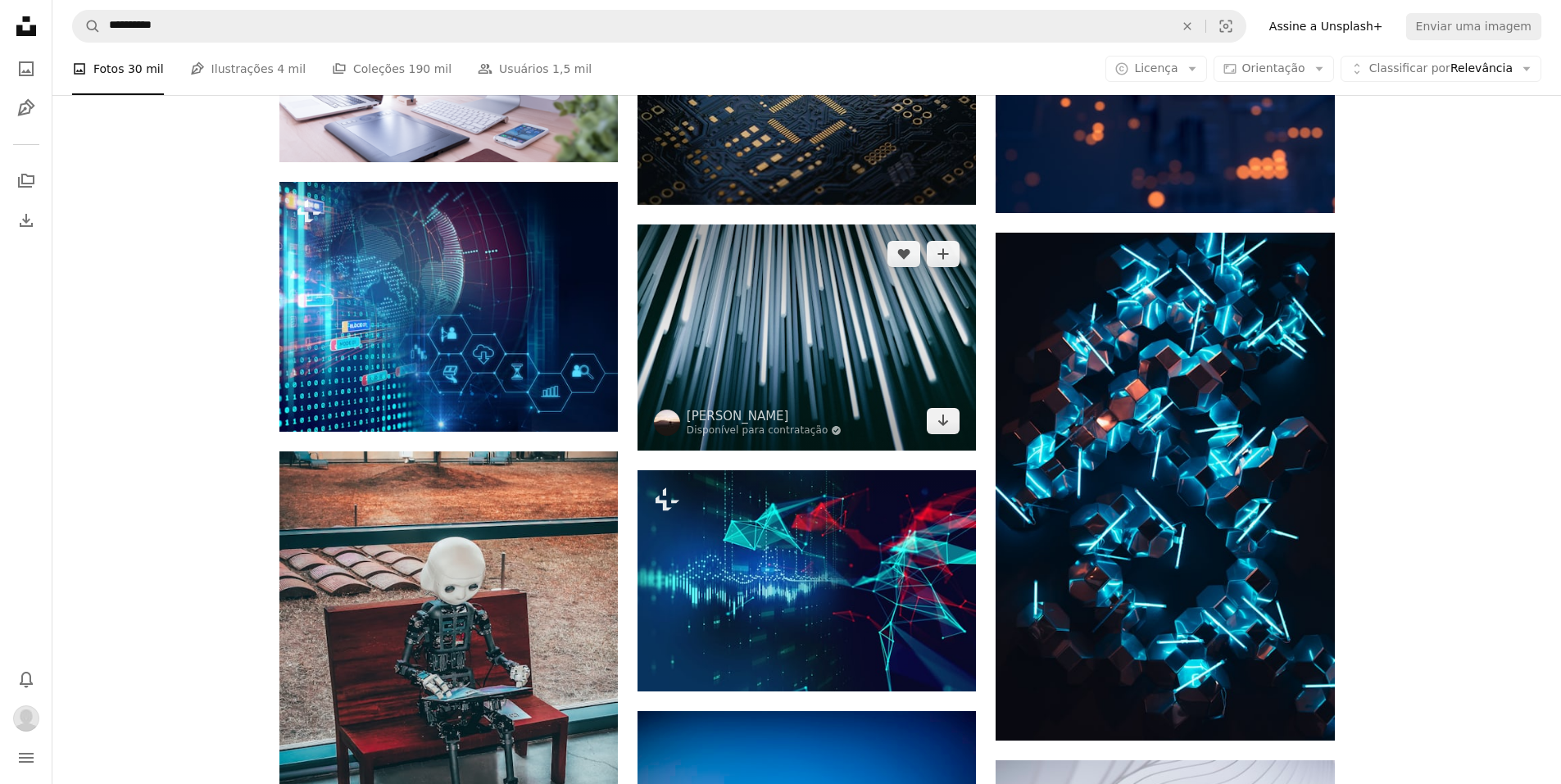
click at [867, 366] on img at bounding box center [807, 336] width 338 height 225
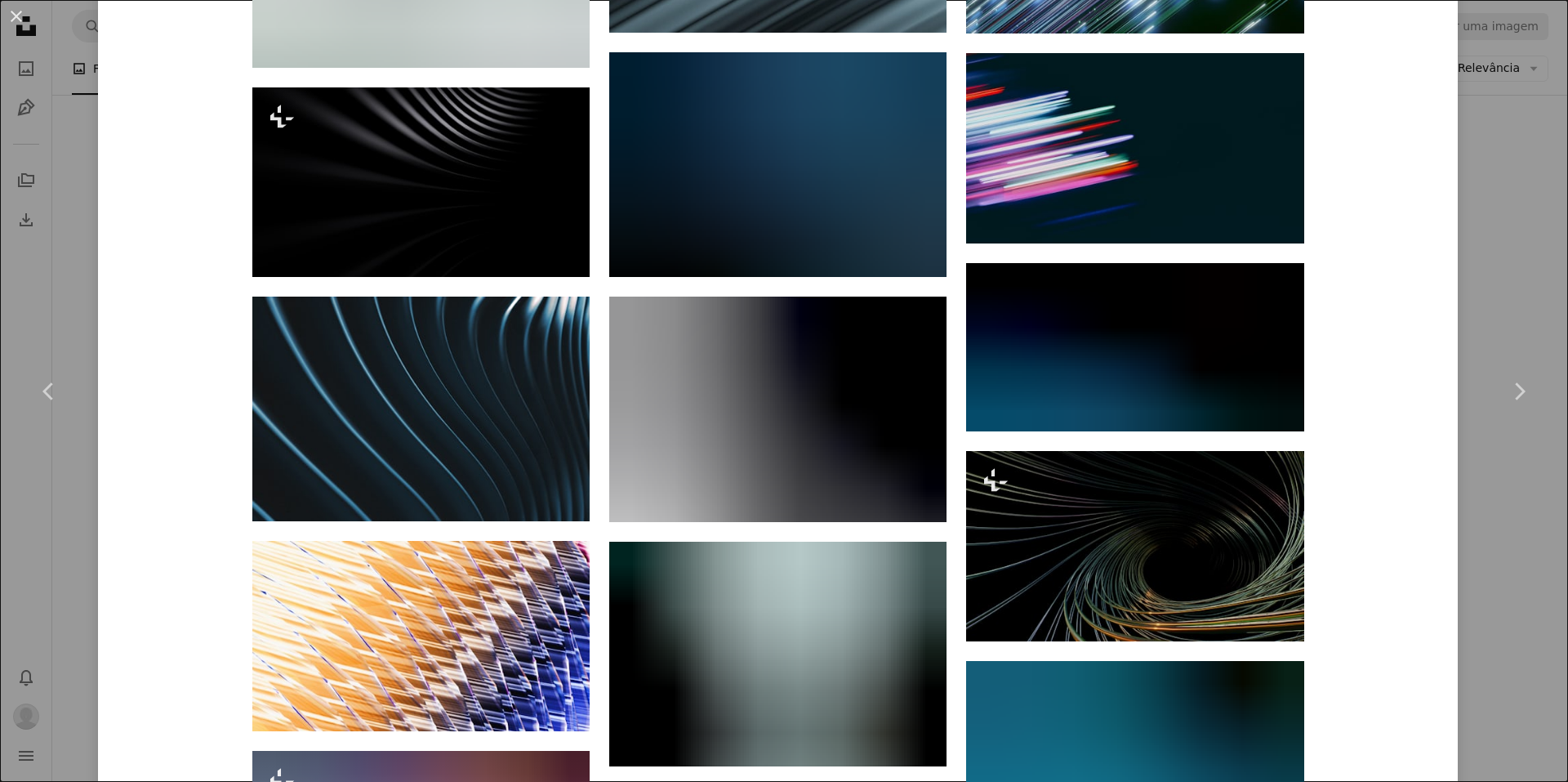
scroll to position [1979, 0]
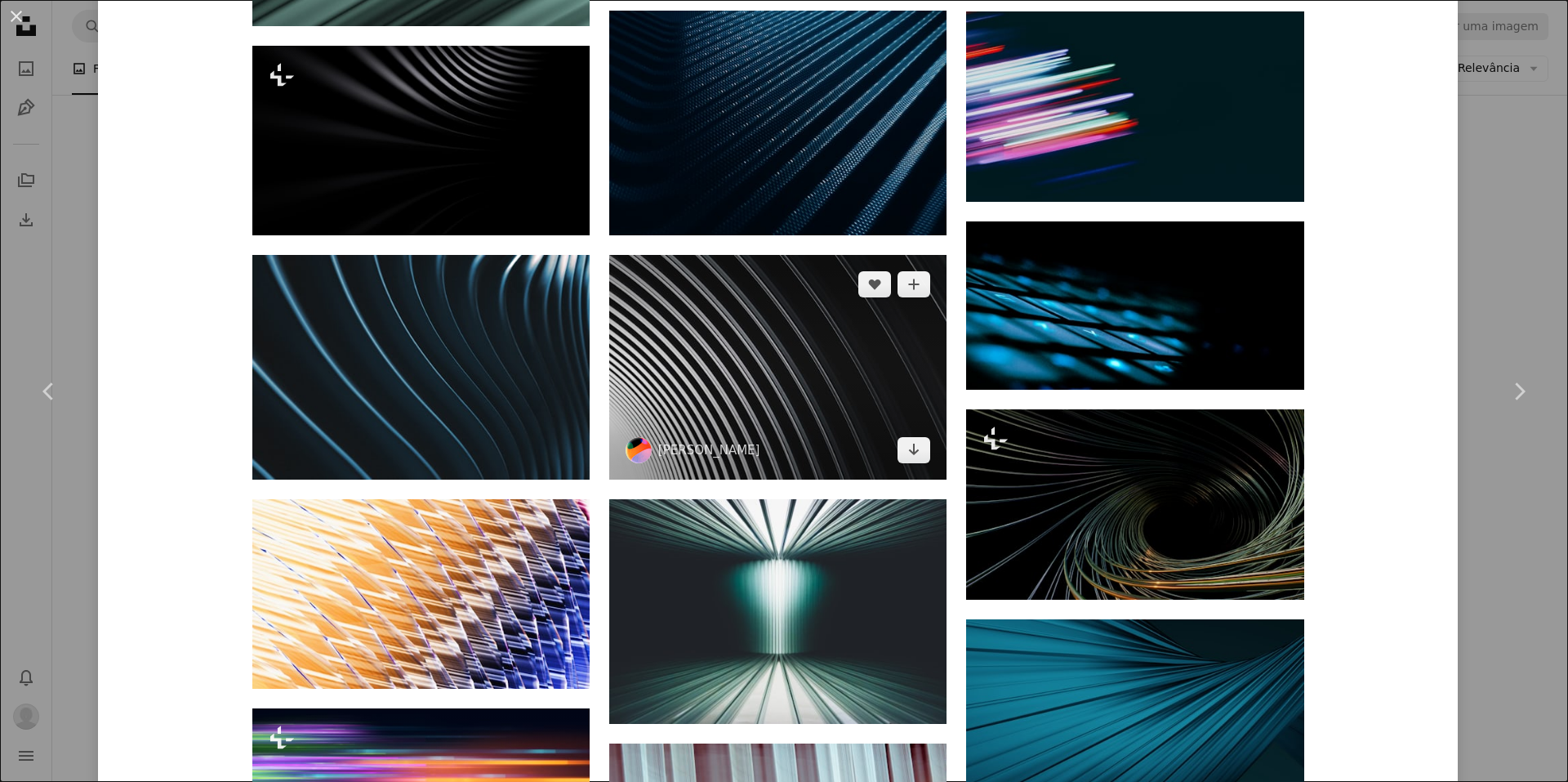
click at [785, 365] on img at bounding box center [778, 367] width 337 height 224
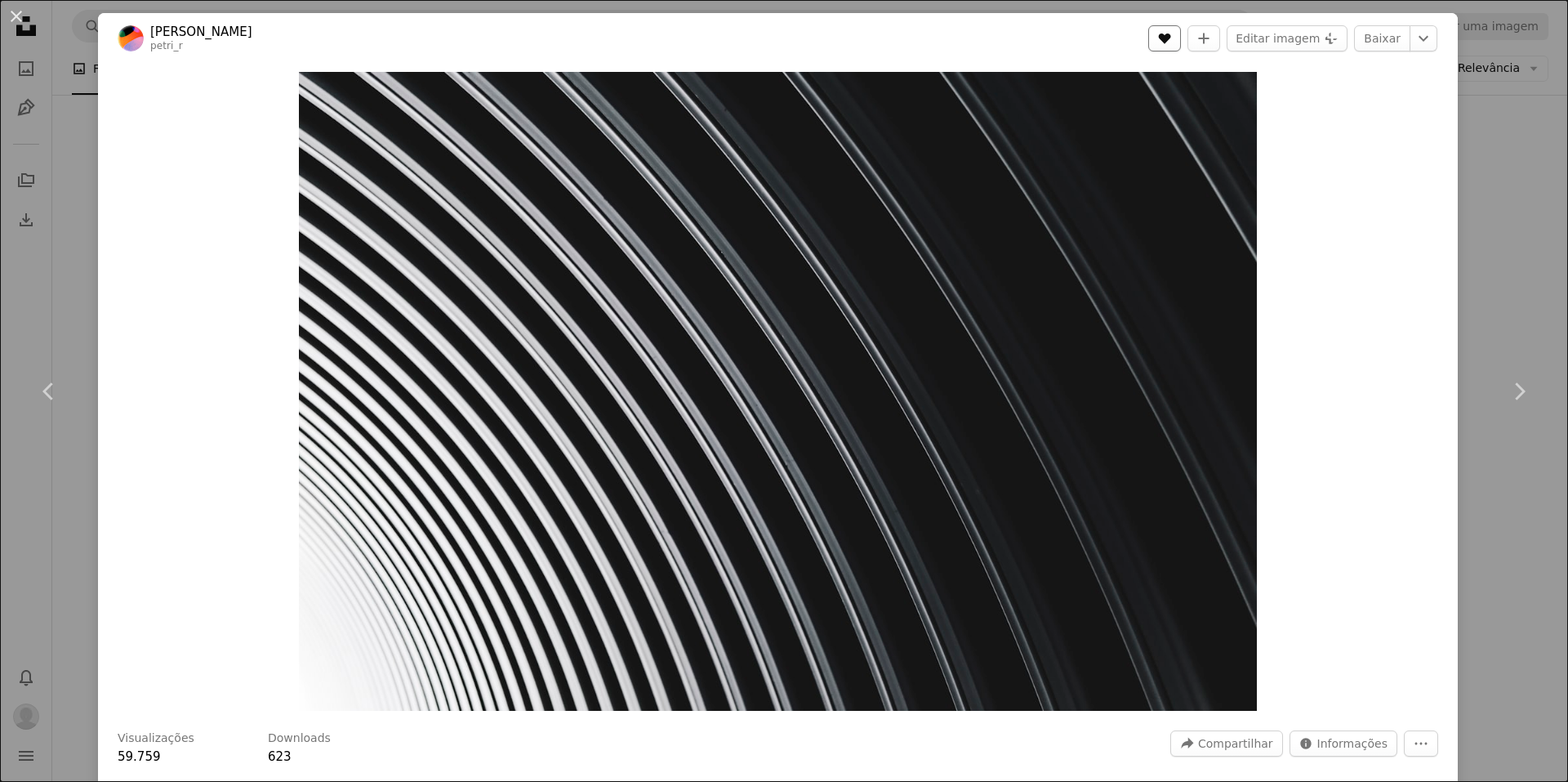
click at [1174, 38] on button "A heart" at bounding box center [1164, 38] width 32 height 26
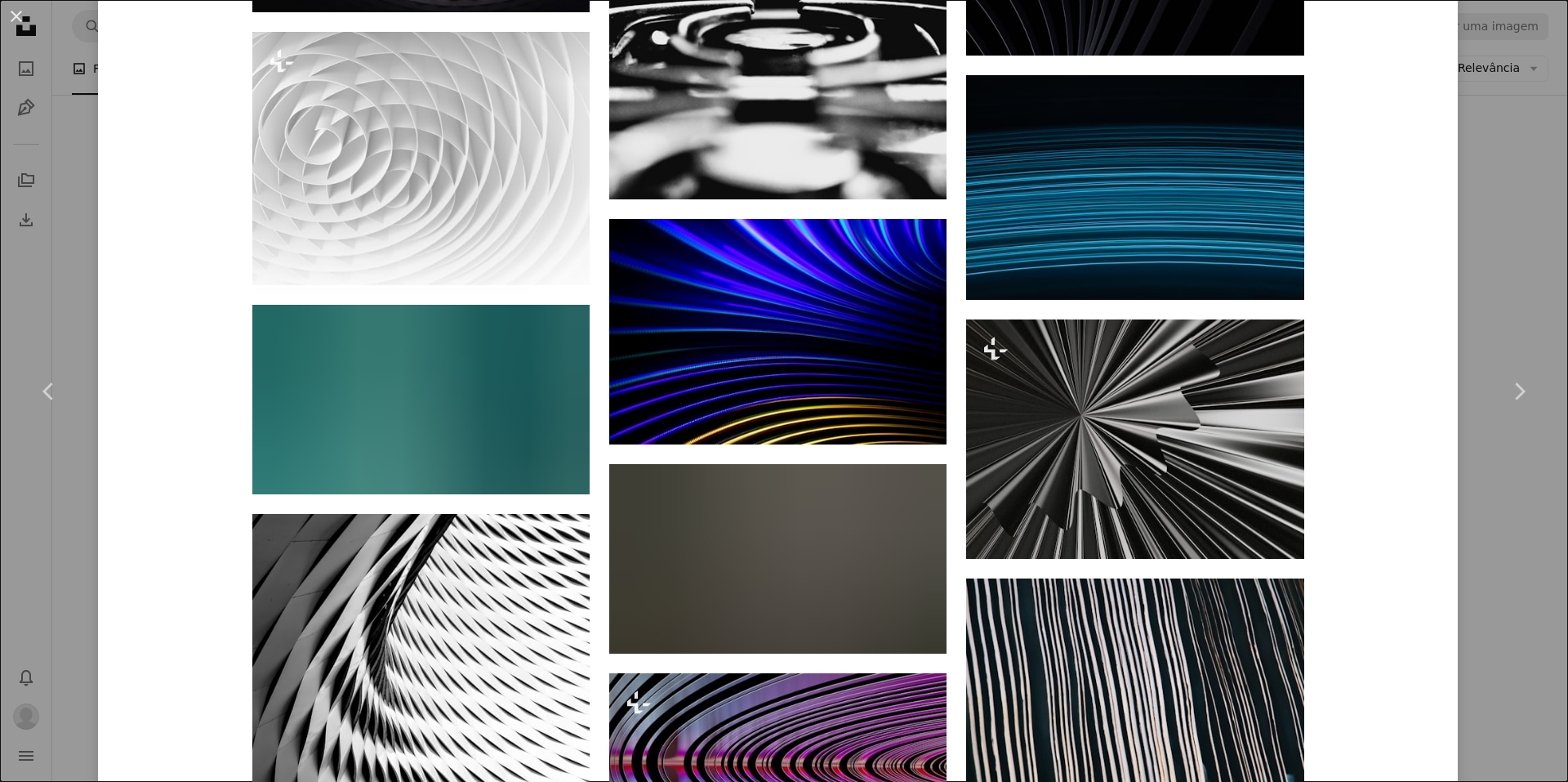
scroll to position [5189, 0]
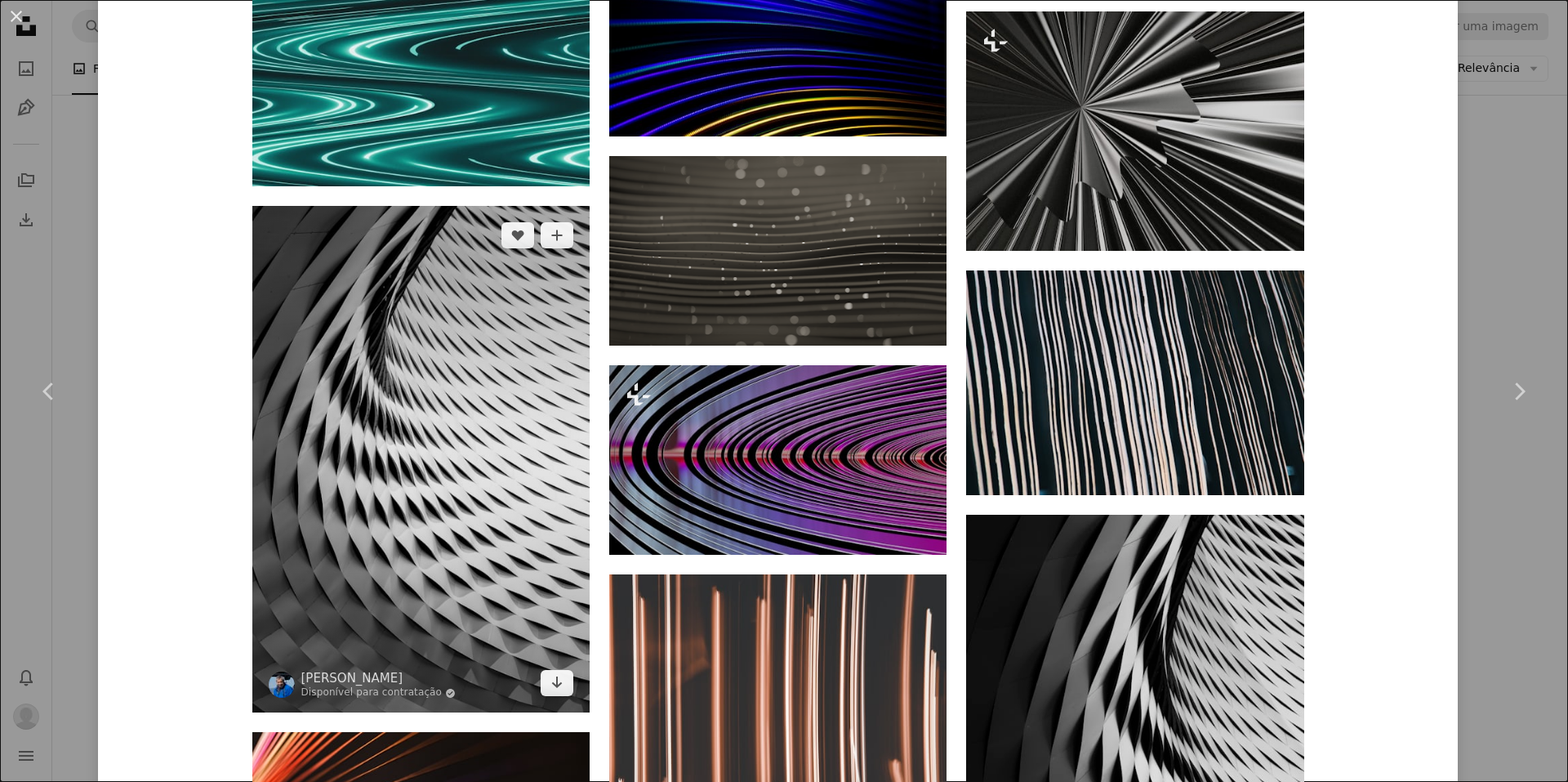
click at [359, 449] on img at bounding box center [421, 459] width 337 height 507
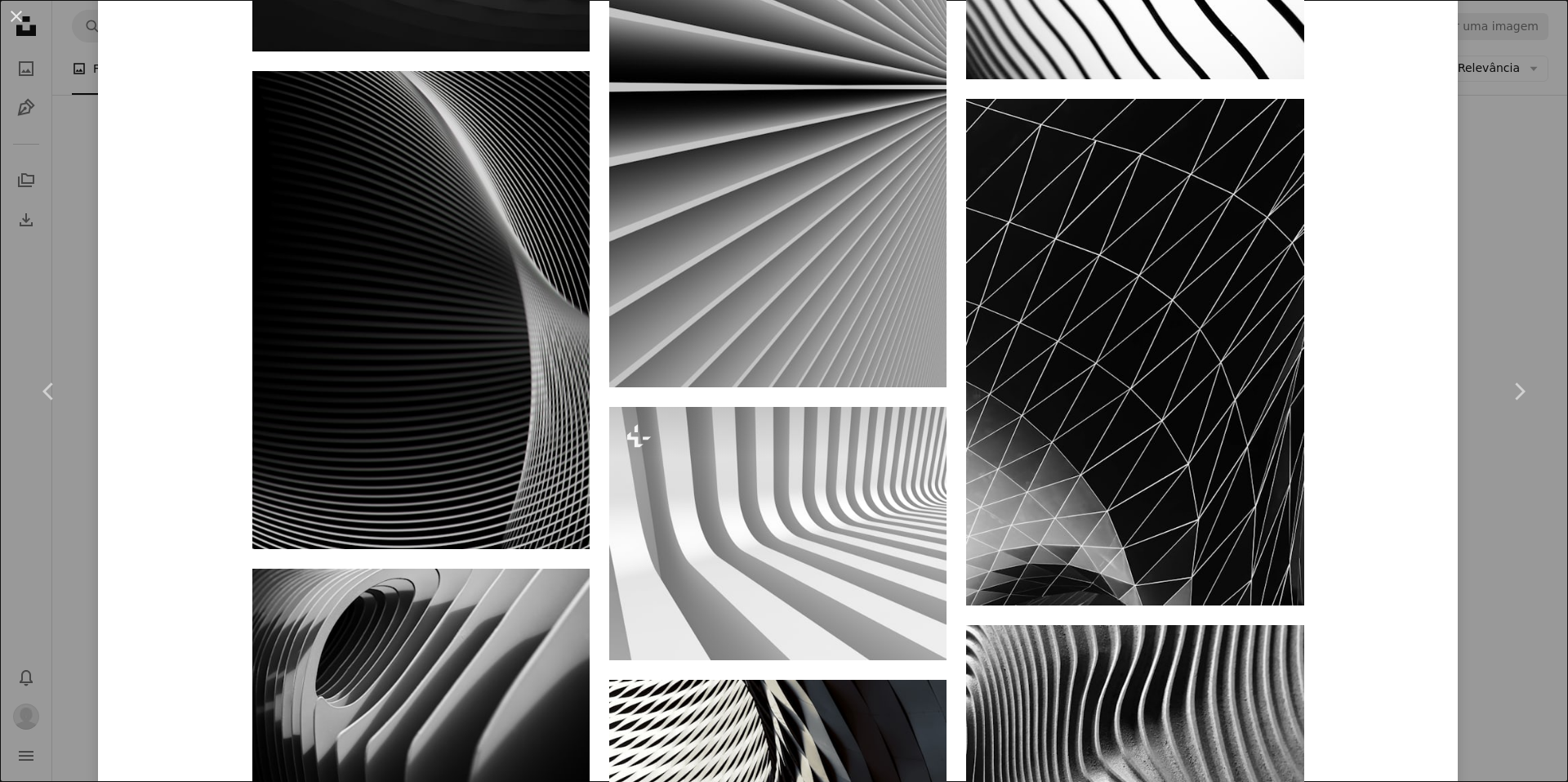
scroll to position [2354, 0]
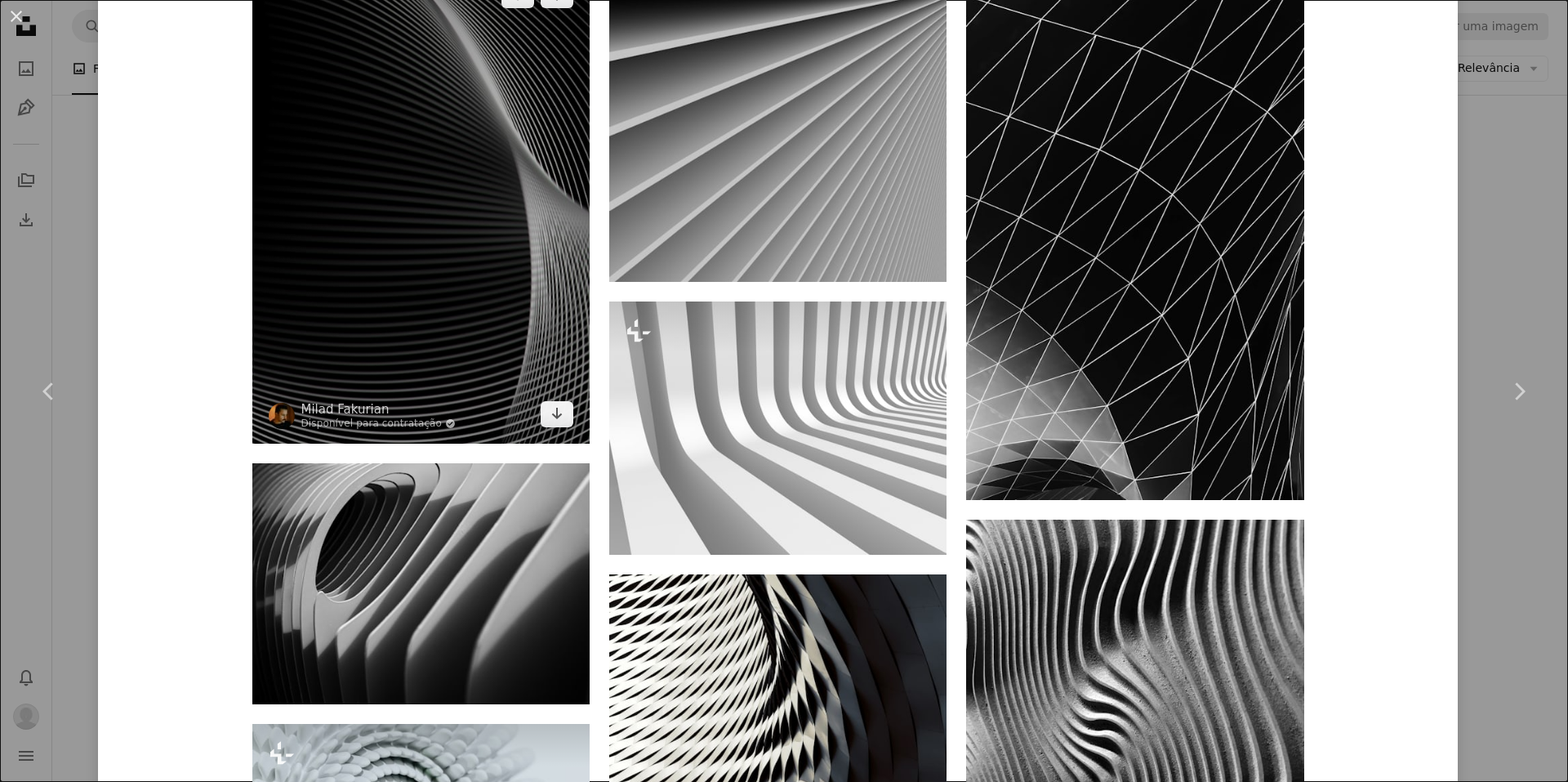
click at [451, 117] on img at bounding box center [421, 204] width 337 height 477
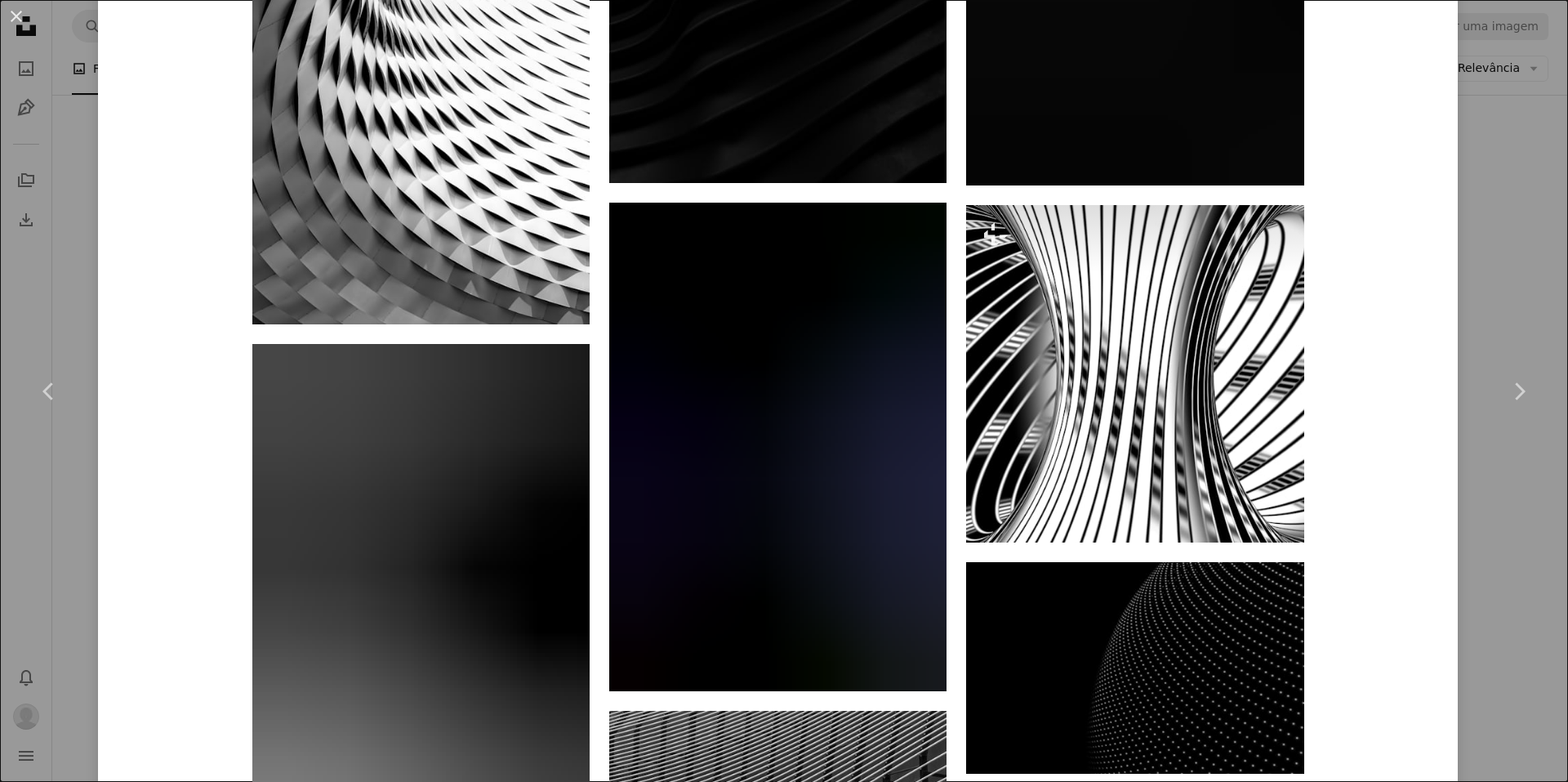
scroll to position [3735, 0]
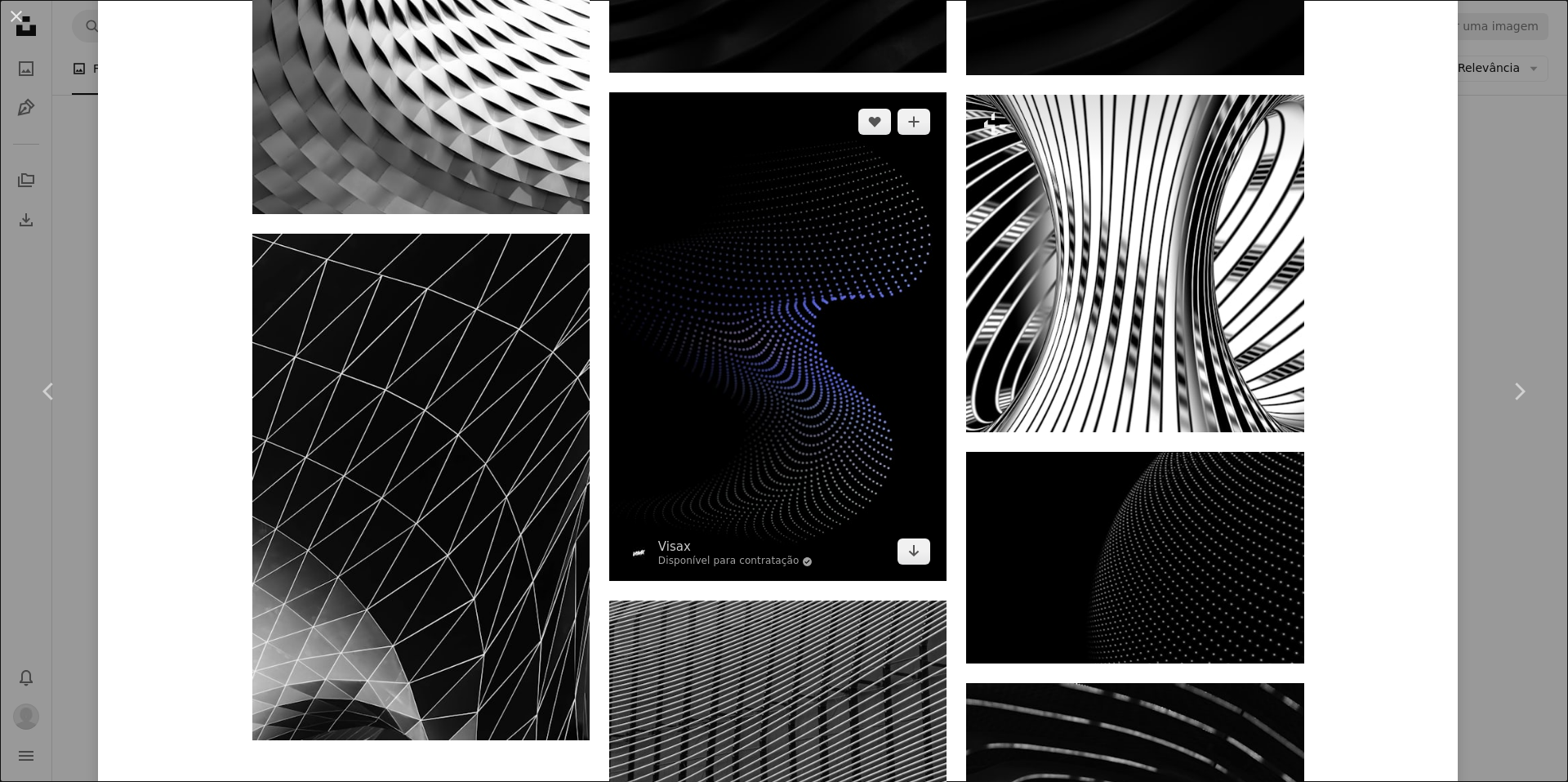
click at [784, 429] on img at bounding box center [778, 336] width 337 height 489
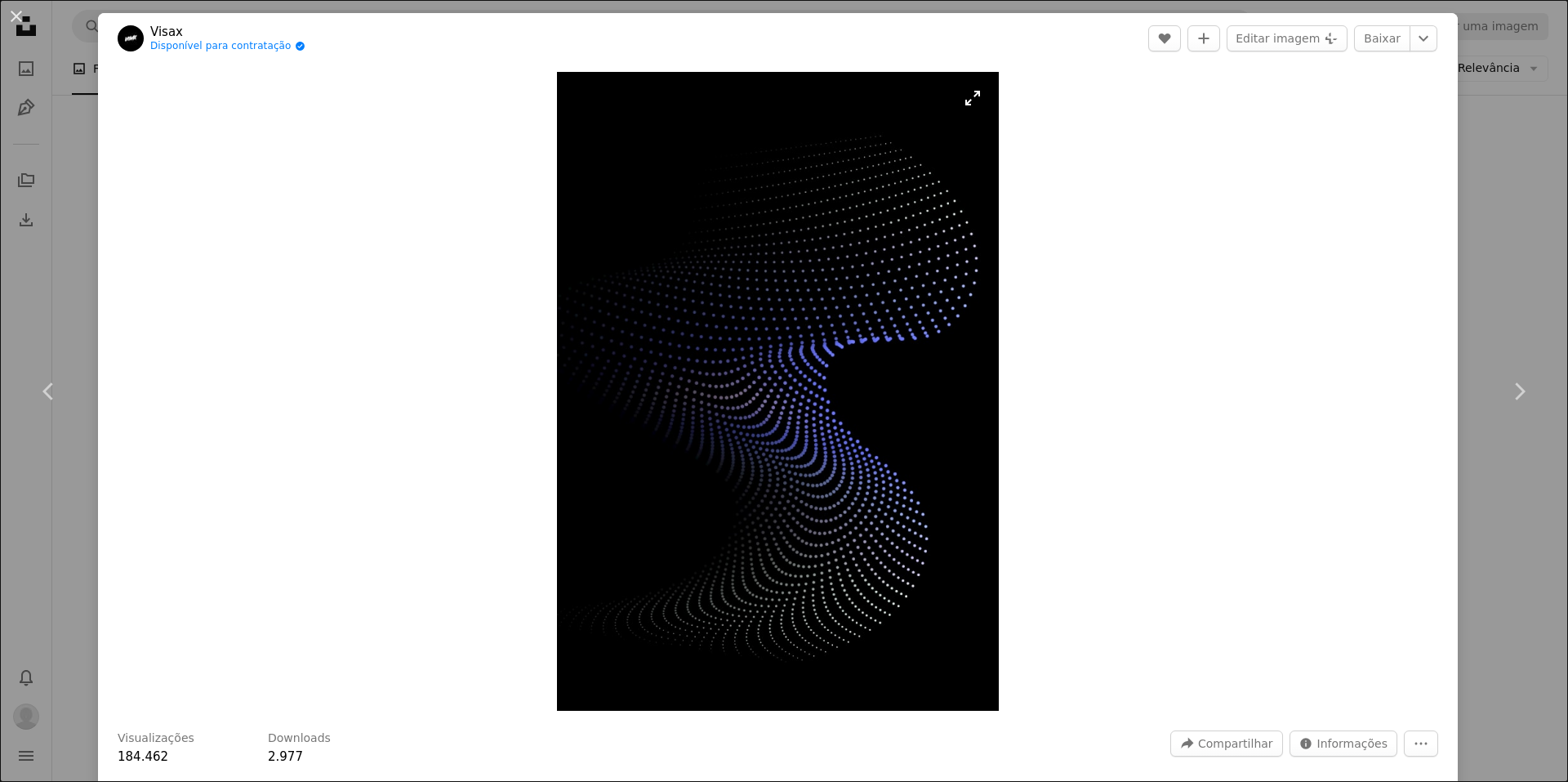
click at [975, 108] on img "Ampliar esta imagem" at bounding box center [778, 391] width 441 height 639
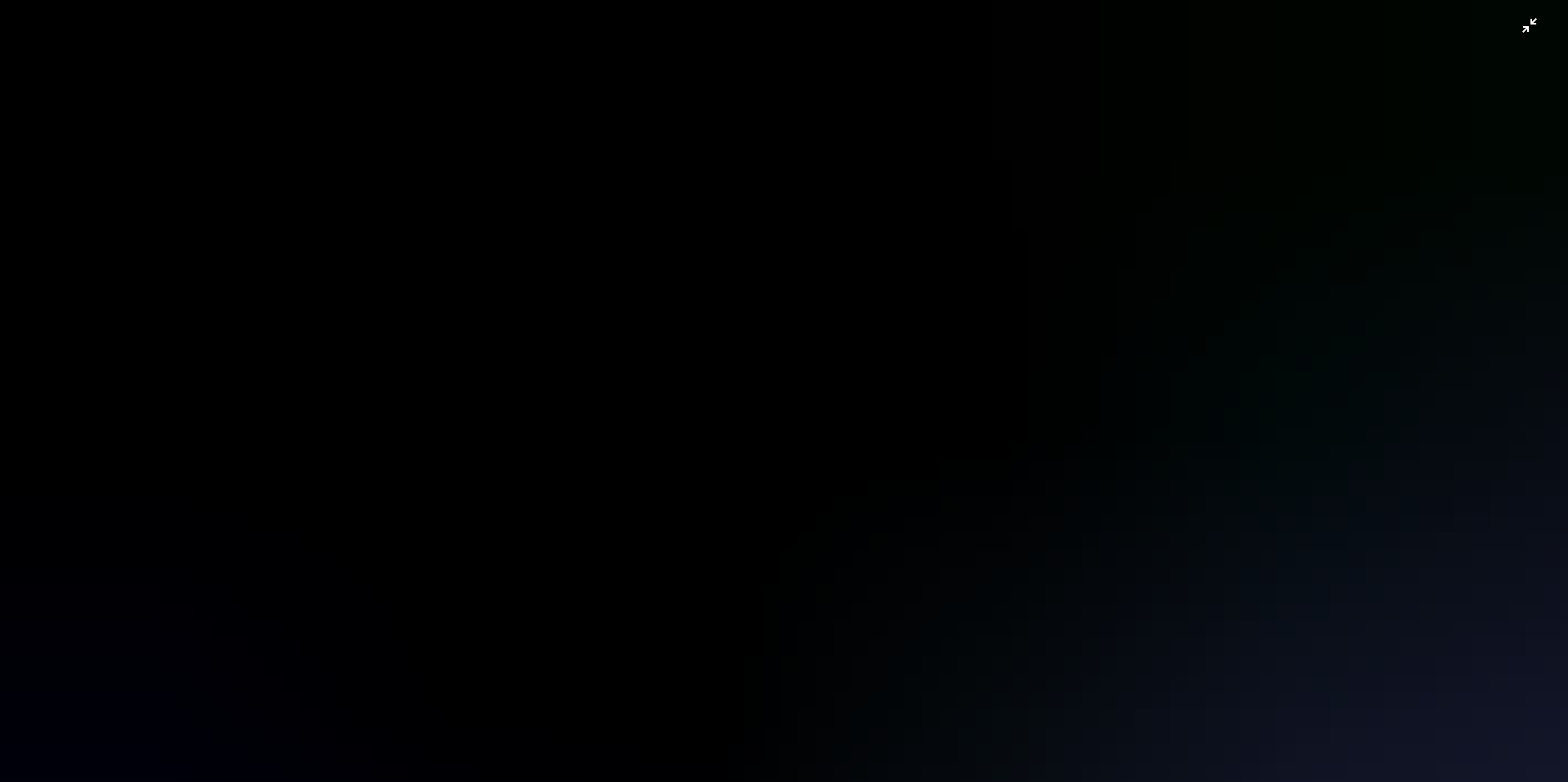
scroll to position [728, 0]
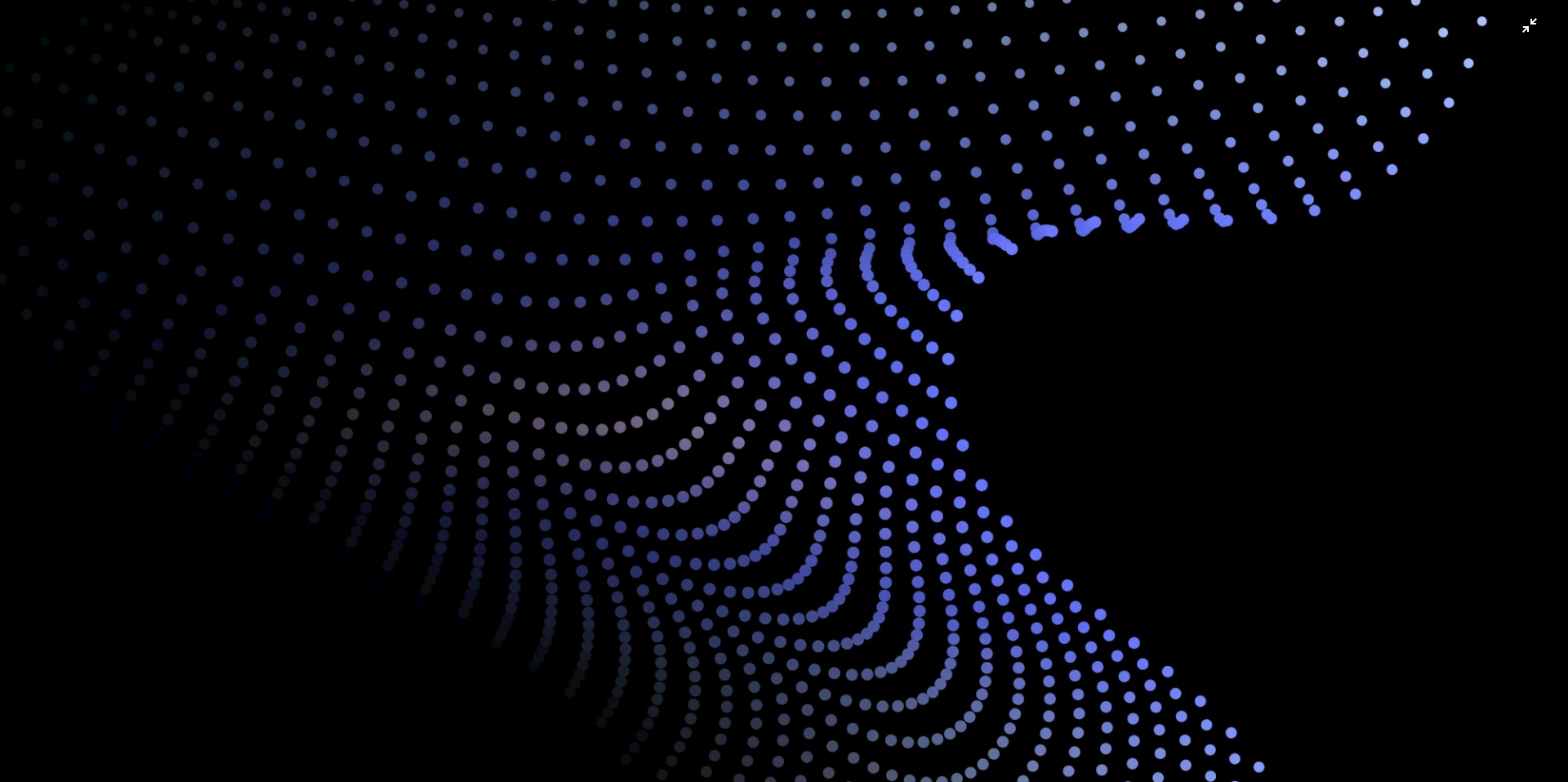
click at [979, 269] on img "Diminuir esta imagem" at bounding box center [784, 407] width 1569 height 2273
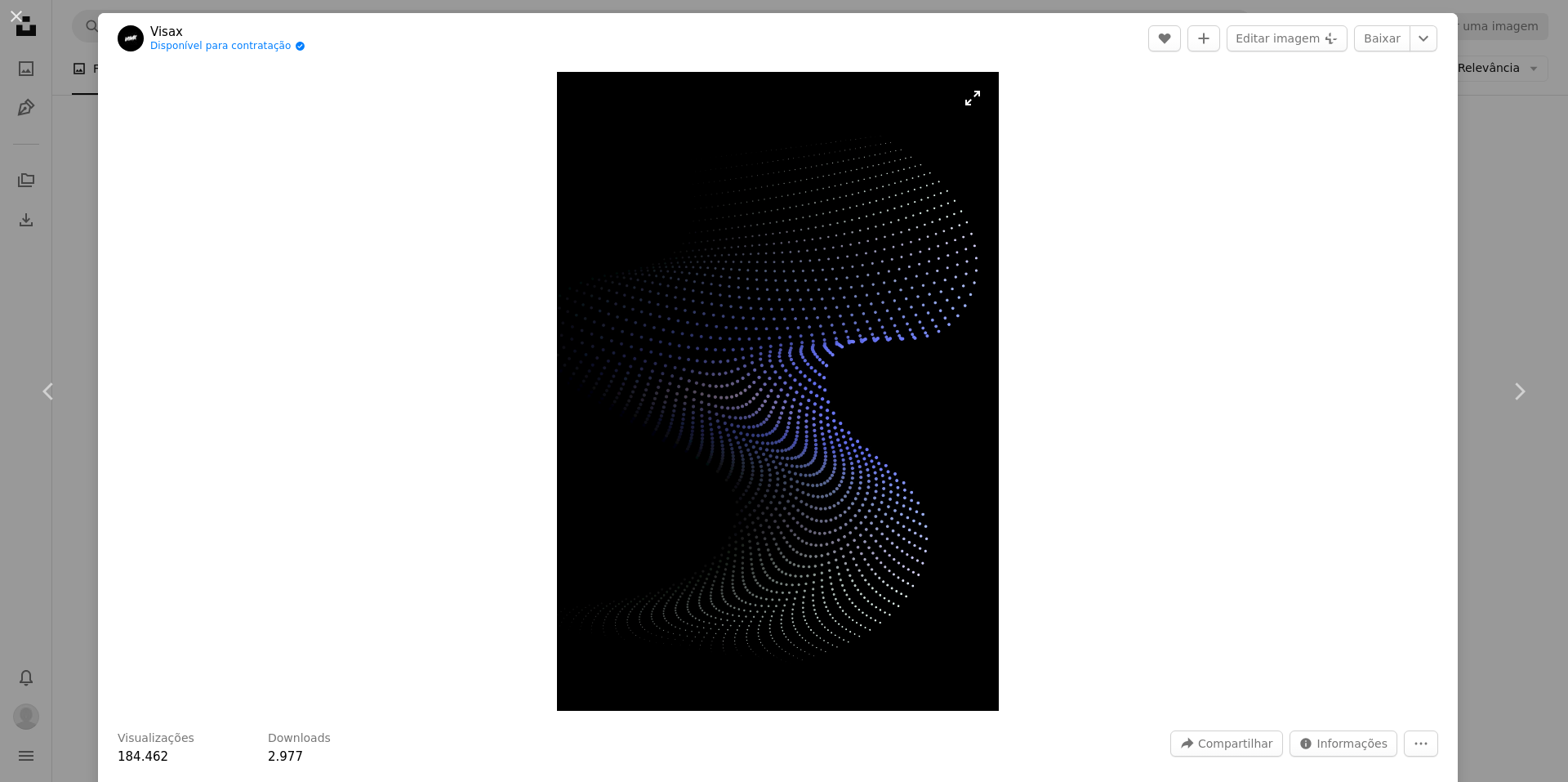
click at [889, 307] on img "Ampliar esta imagem" at bounding box center [778, 391] width 441 height 639
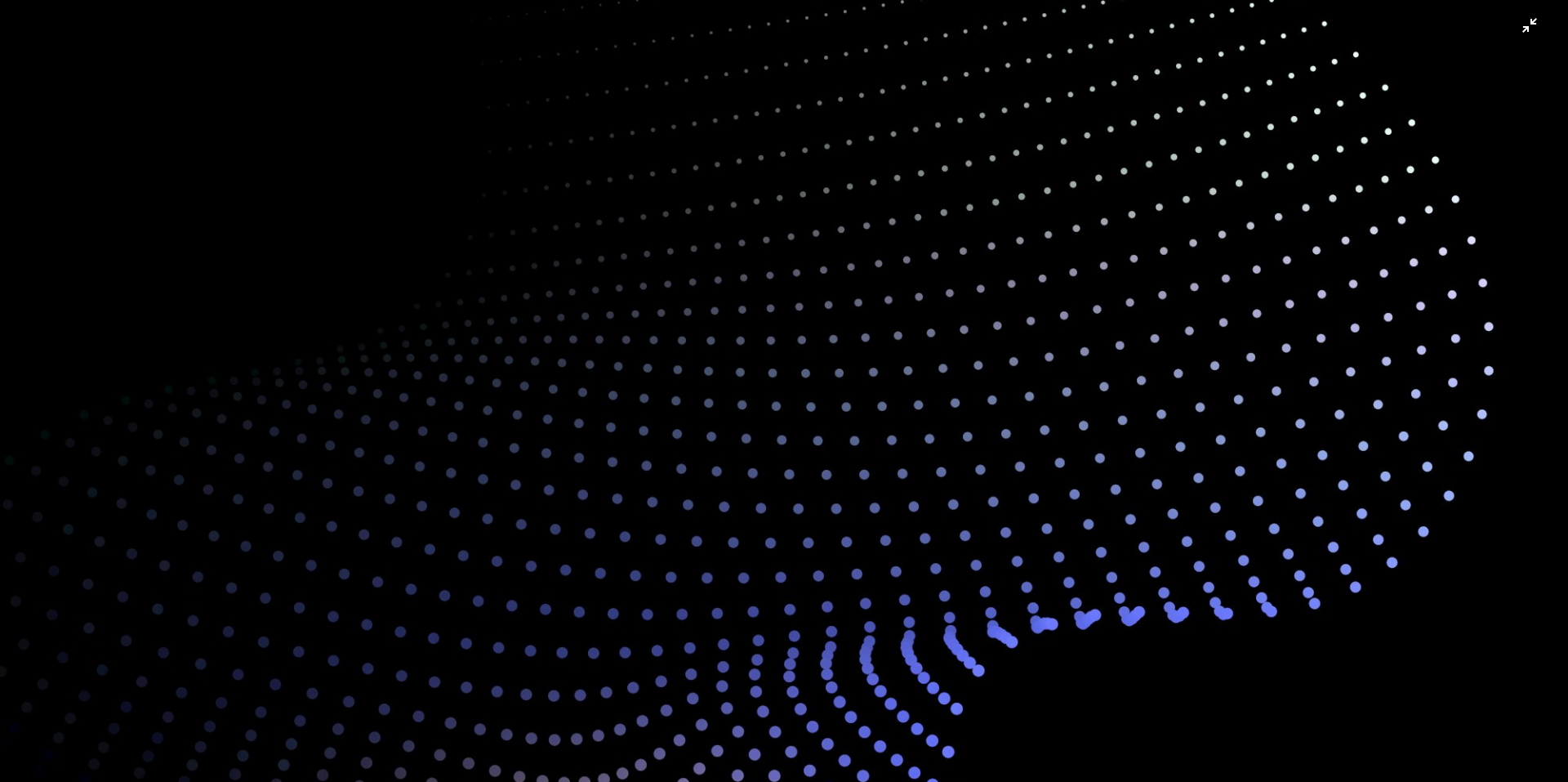
scroll to position [282, 0]
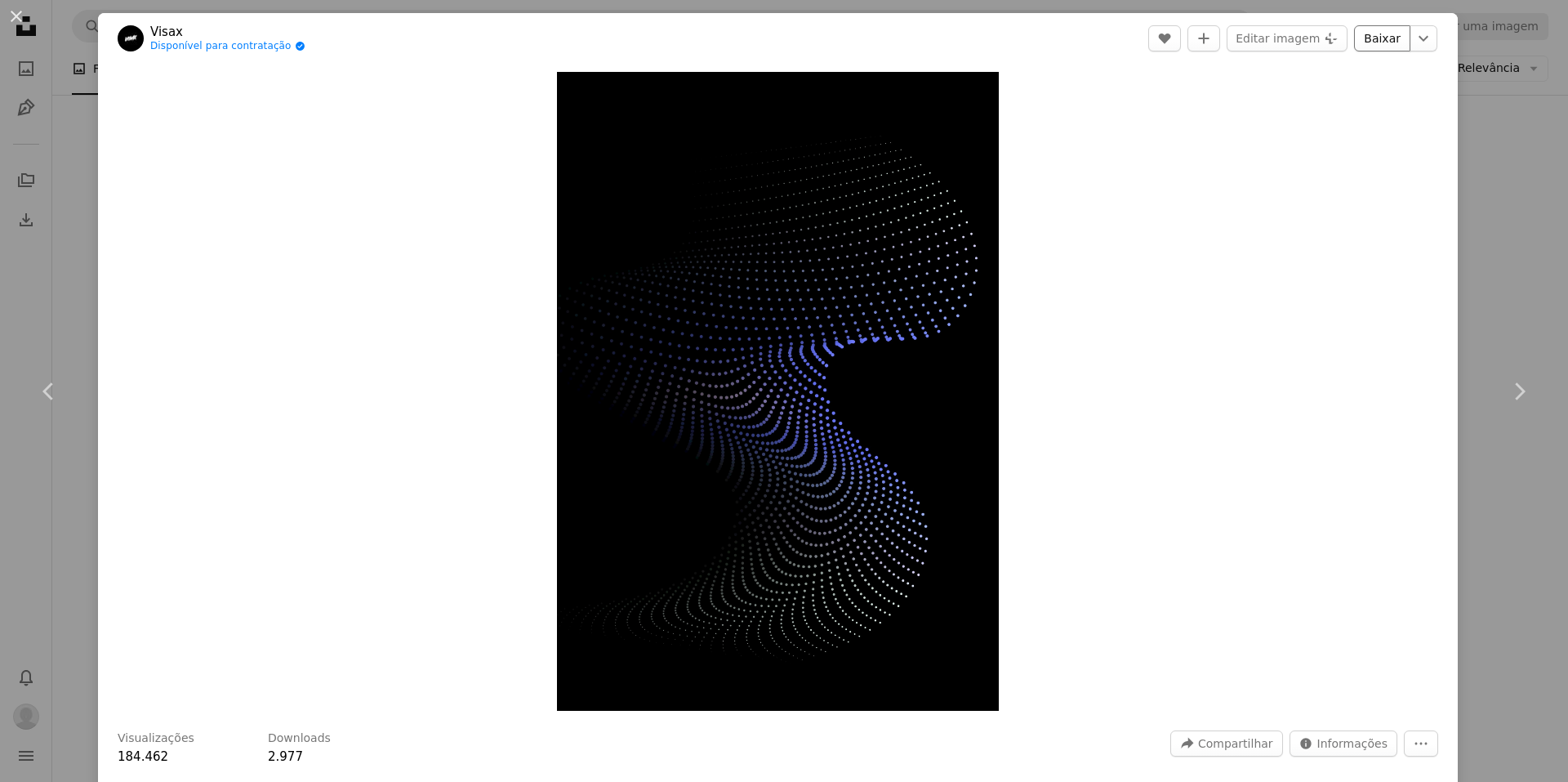
click at [1356, 46] on link "Baixar" at bounding box center [1382, 38] width 57 height 26
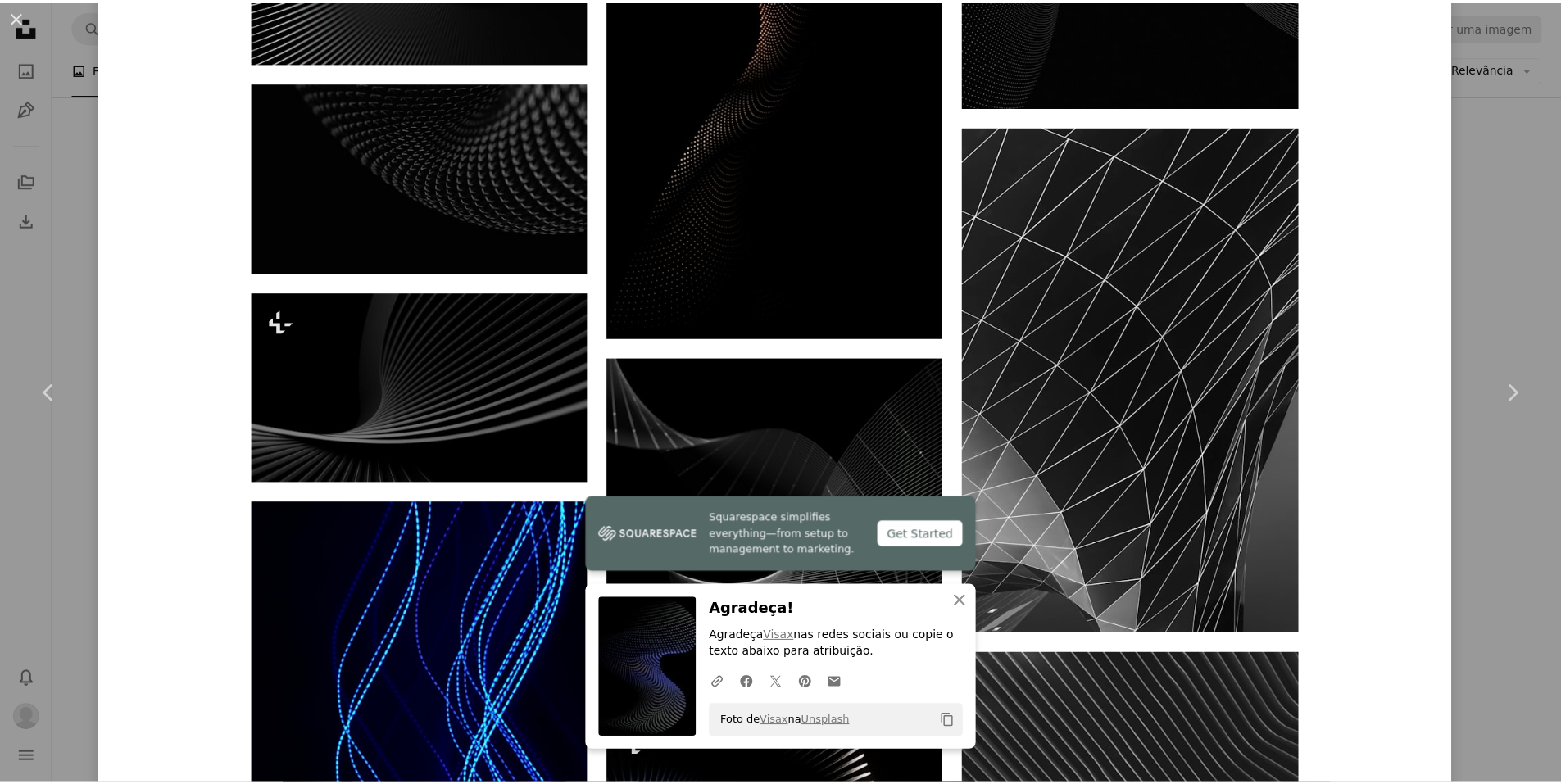
scroll to position [4379, 0]
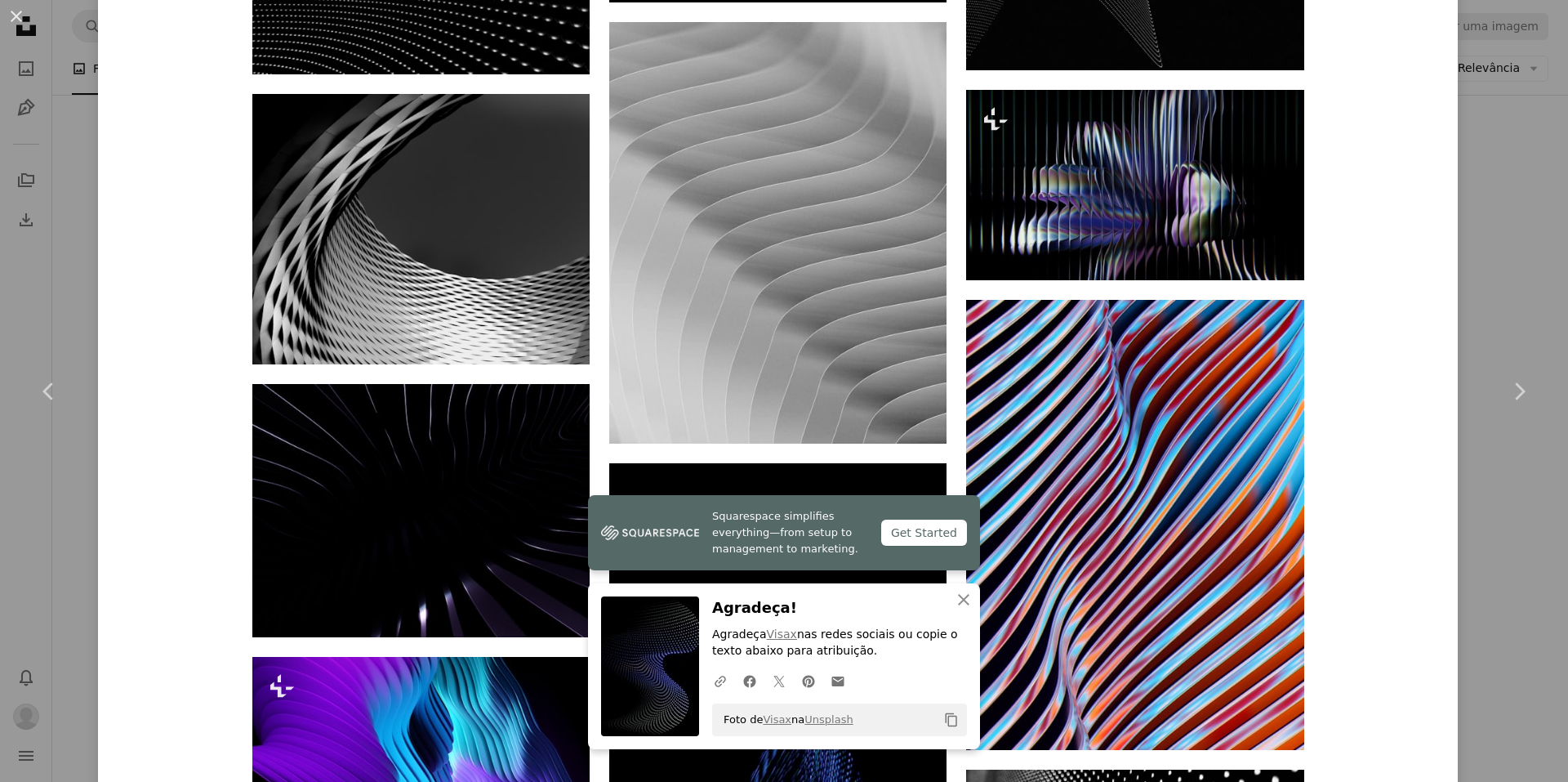
click at [1507, 151] on div "An X shape Chevron left Chevron right Squarespace simplifies everything—from se…" at bounding box center [784, 391] width 1568 height 782
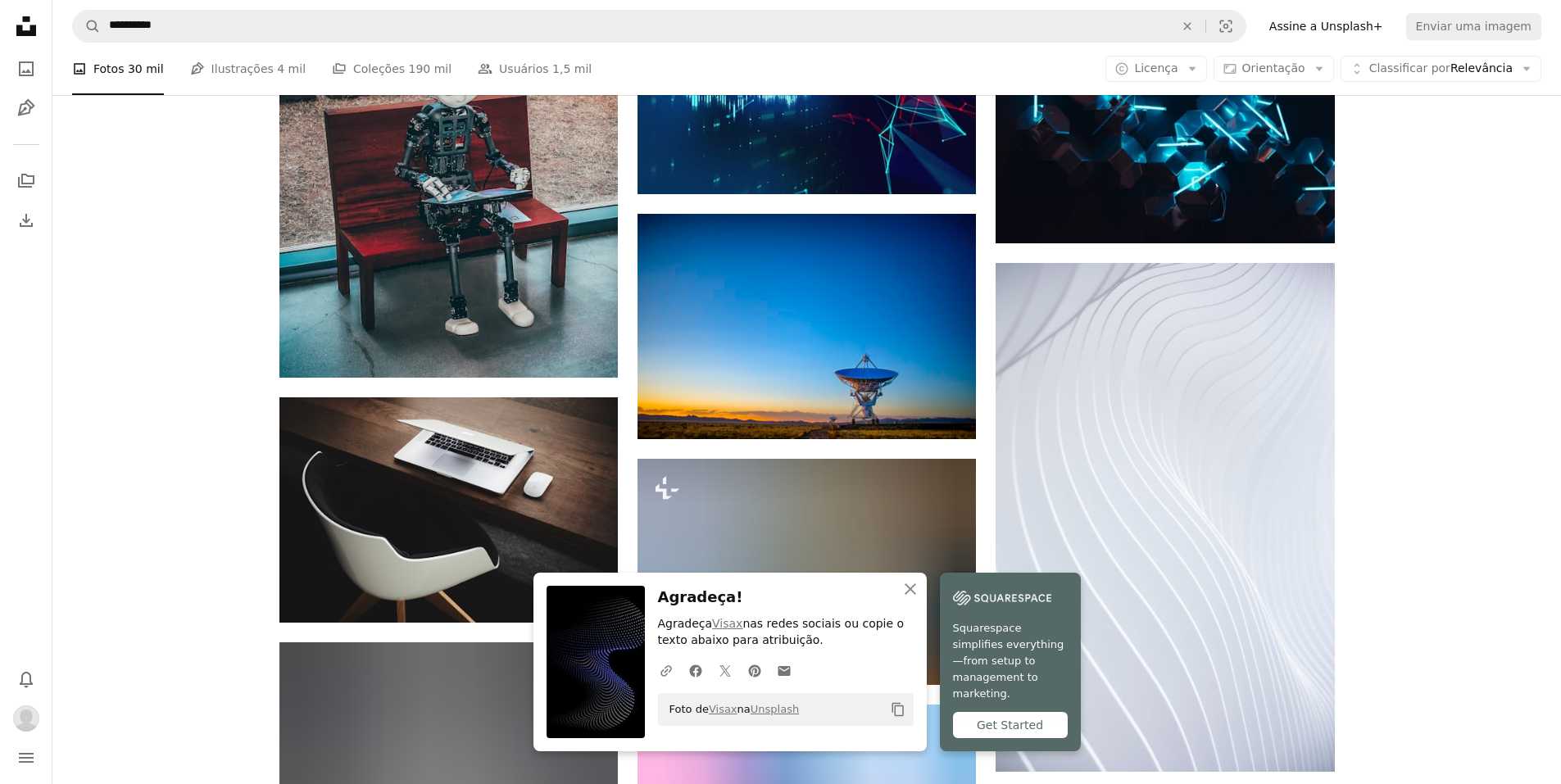
scroll to position [5688, 0]
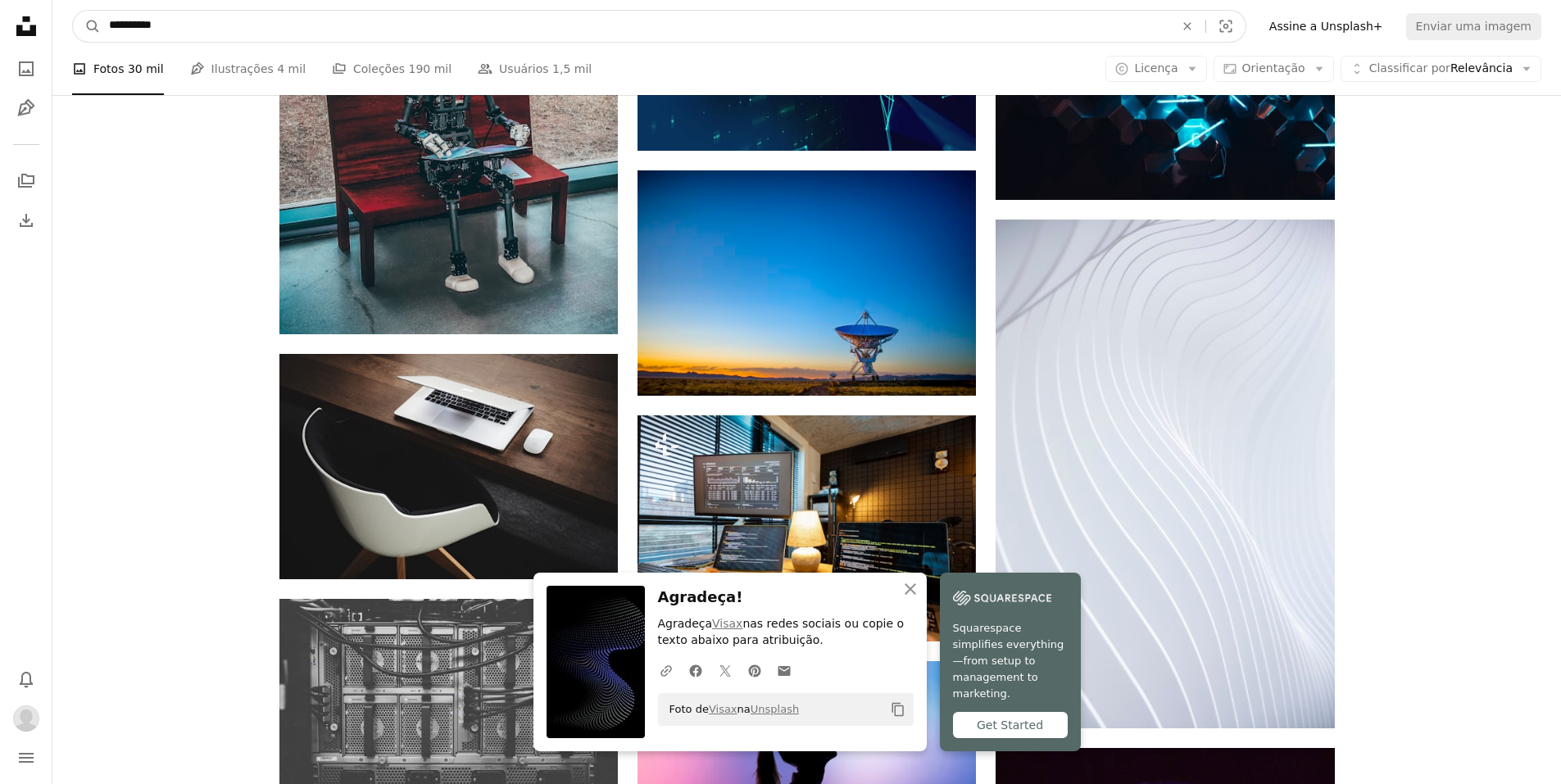
click at [182, 34] on input "**********" at bounding box center [635, 27] width 1069 height 31
